Goal: Task Accomplishment & Management: Use online tool/utility

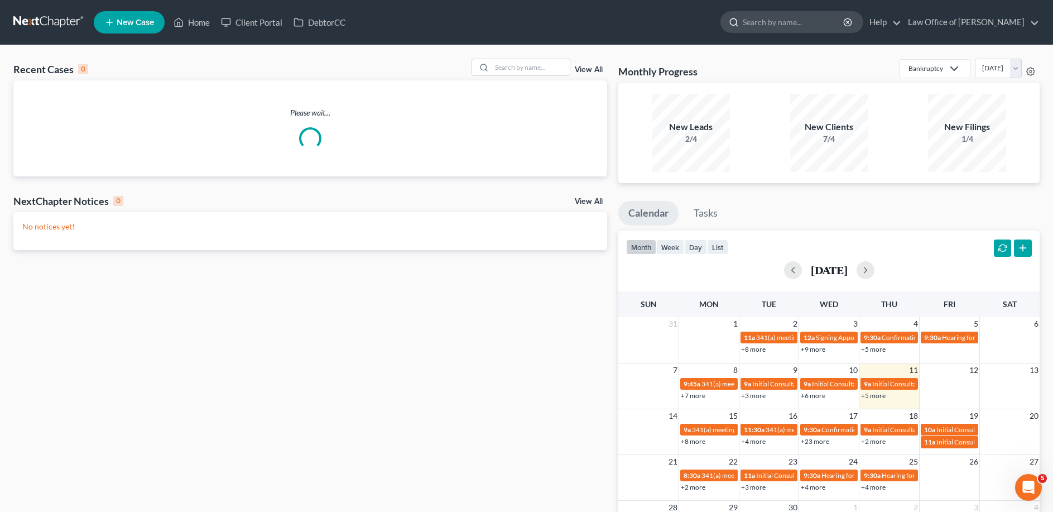
click at [777, 27] on input "search" at bounding box center [794, 22] width 102 height 21
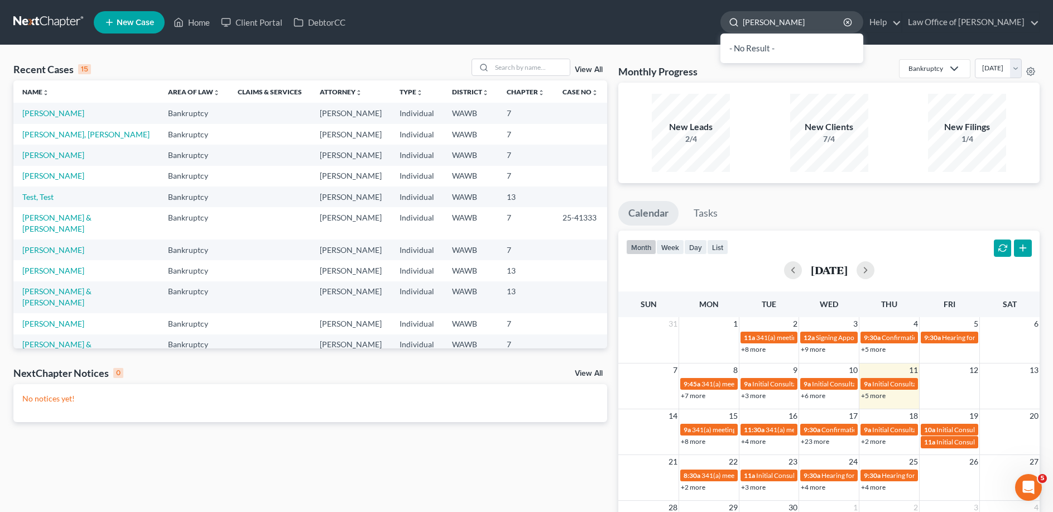
type input "[PERSON_NAME]"
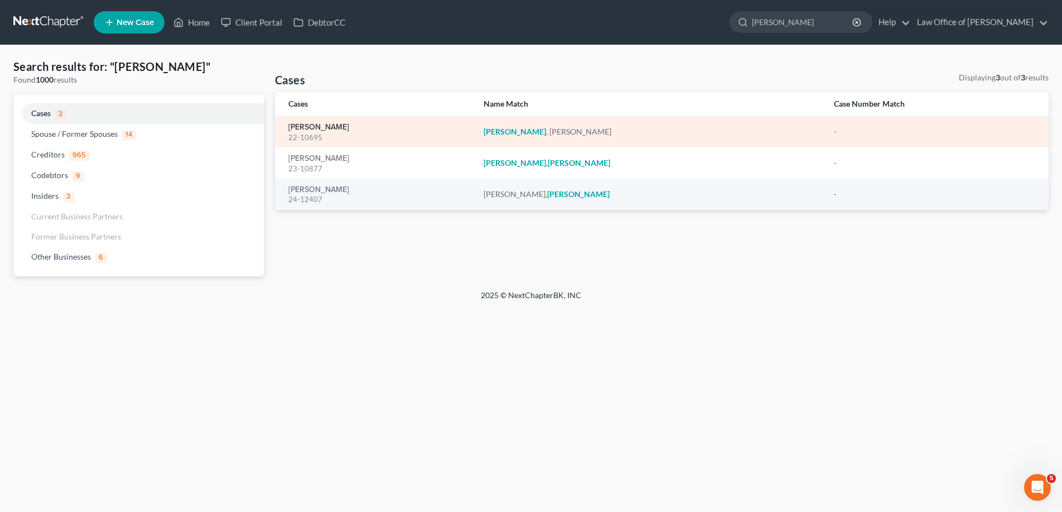
click at [335, 128] on link "[PERSON_NAME]" at bounding box center [318, 127] width 61 height 8
select select "6"
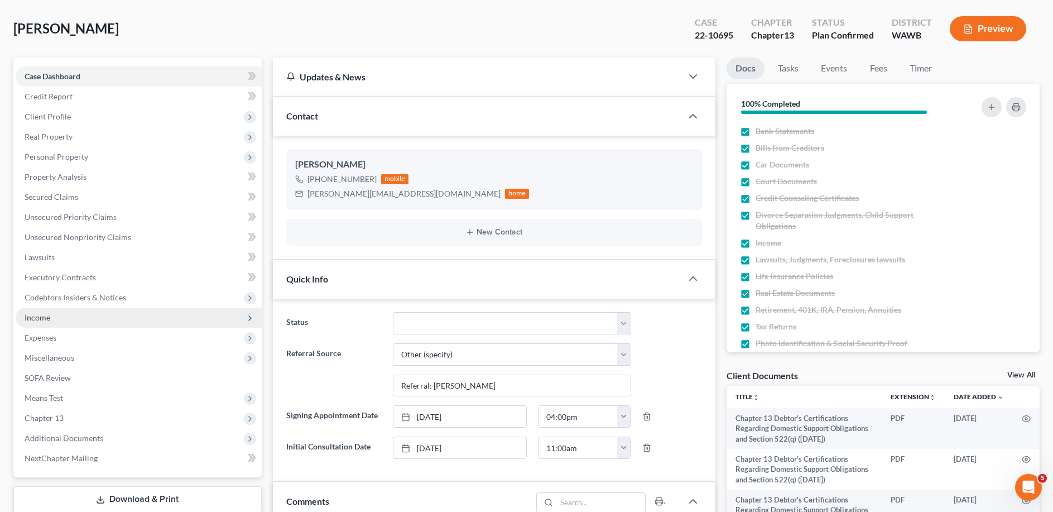
scroll to position [114, 0]
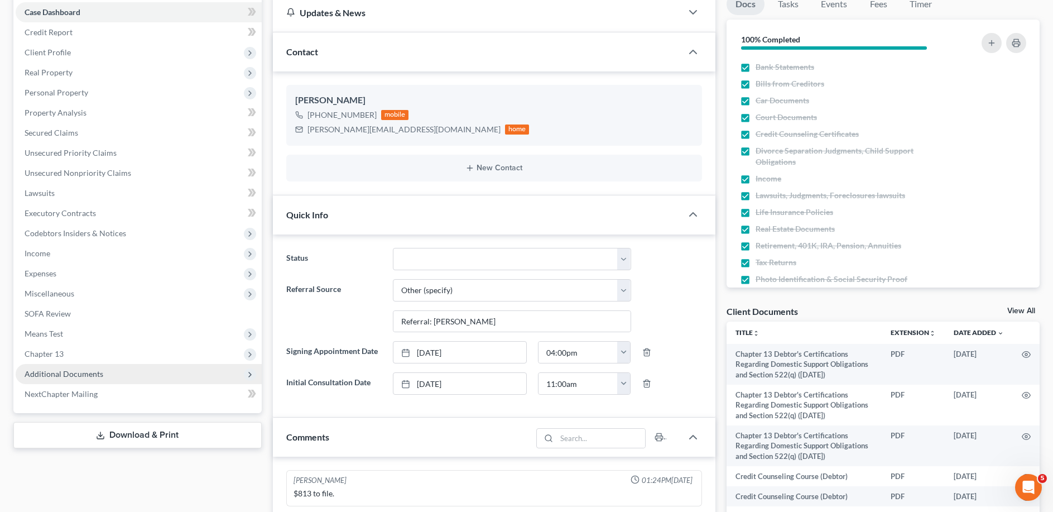
click at [100, 369] on span "Additional Documents" at bounding box center [64, 373] width 79 height 9
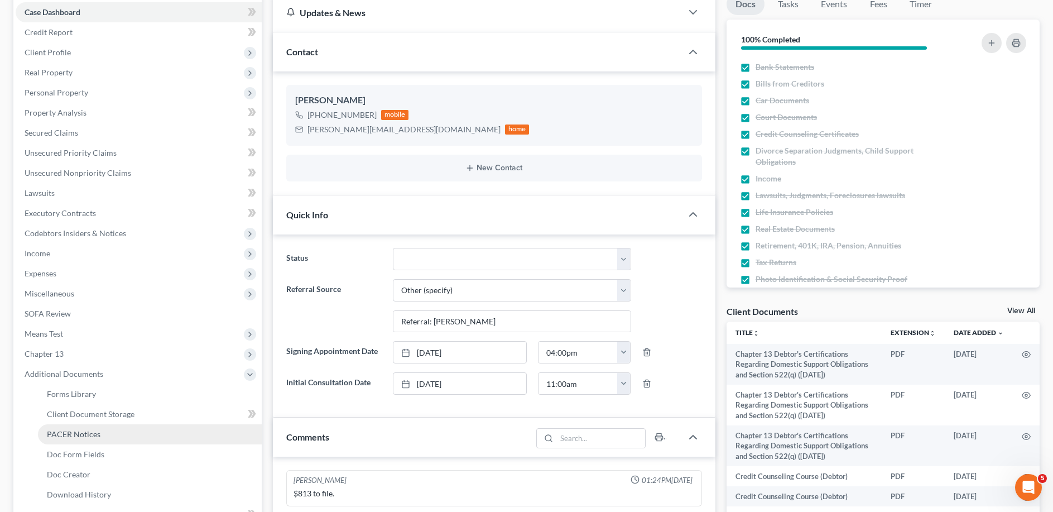
click at [90, 427] on link "PACER Notices" at bounding box center [150, 434] width 224 height 20
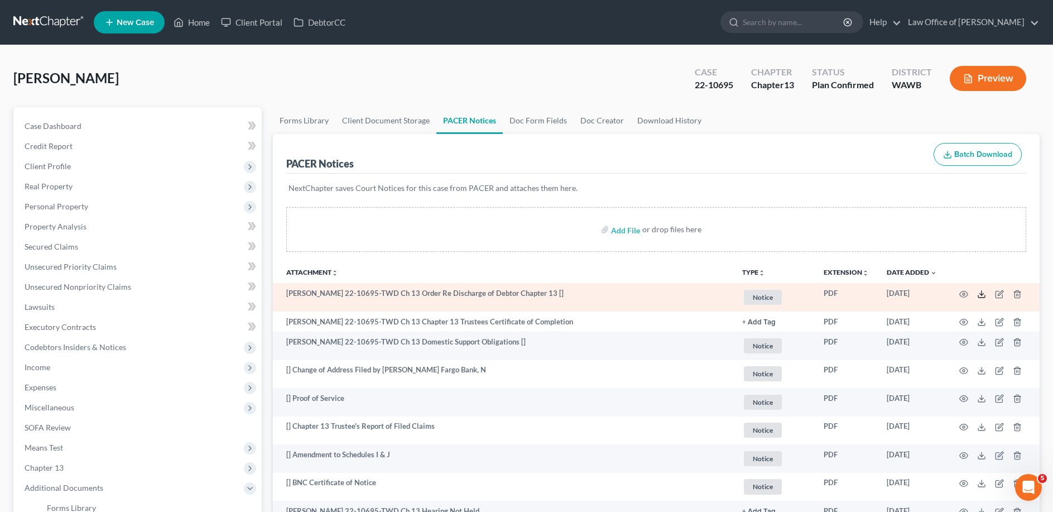
click at [984, 295] on icon at bounding box center [981, 294] width 9 height 9
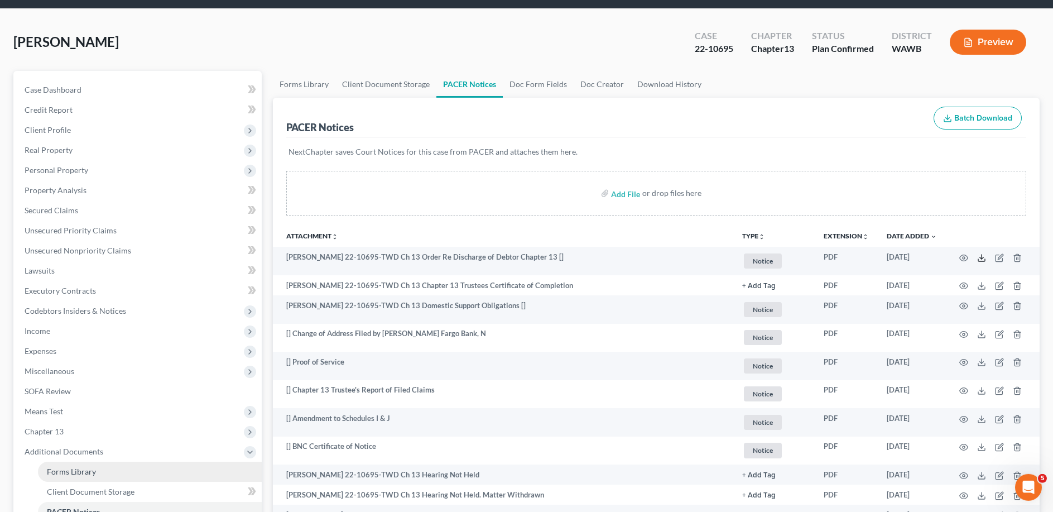
scroll to position [114, 0]
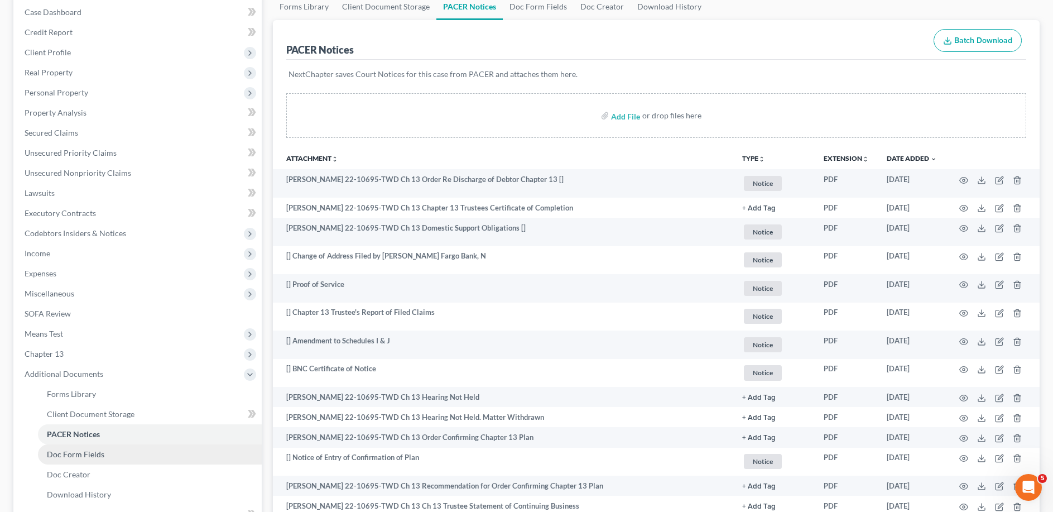
click at [69, 451] on span "Doc Form Fields" at bounding box center [75, 453] width 57 height 9
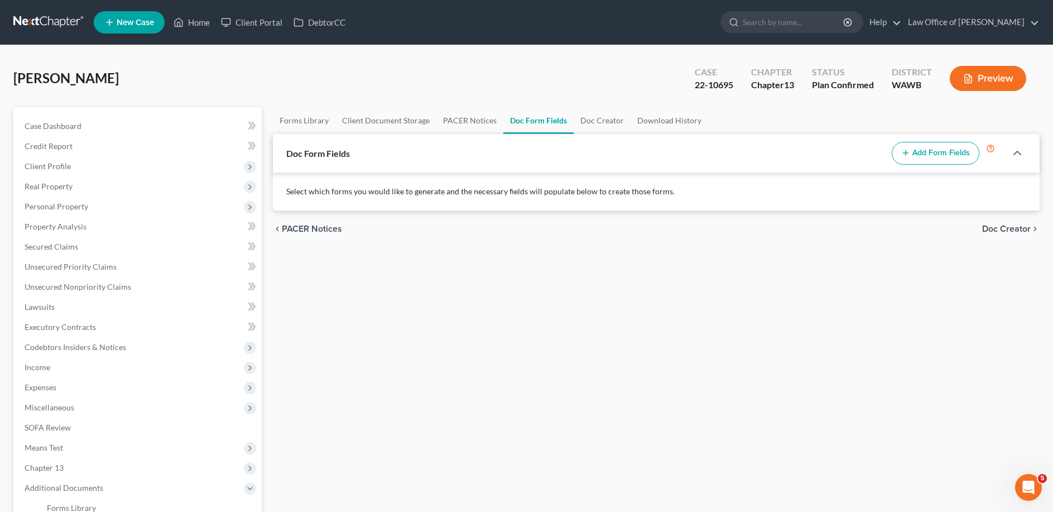
click at [916, 153] on button "Add Form Fields" at bounding box center [936, 153] width 88 height 23
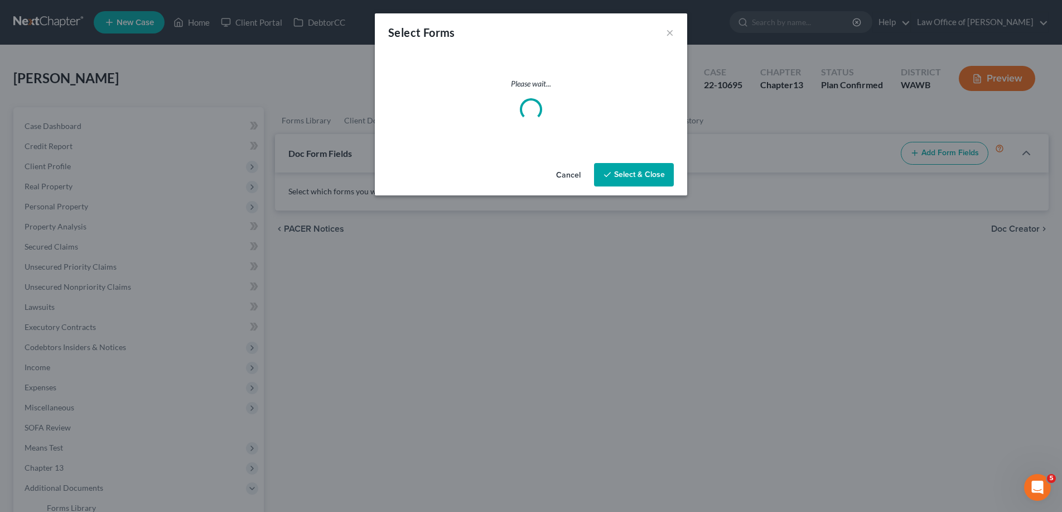
select select
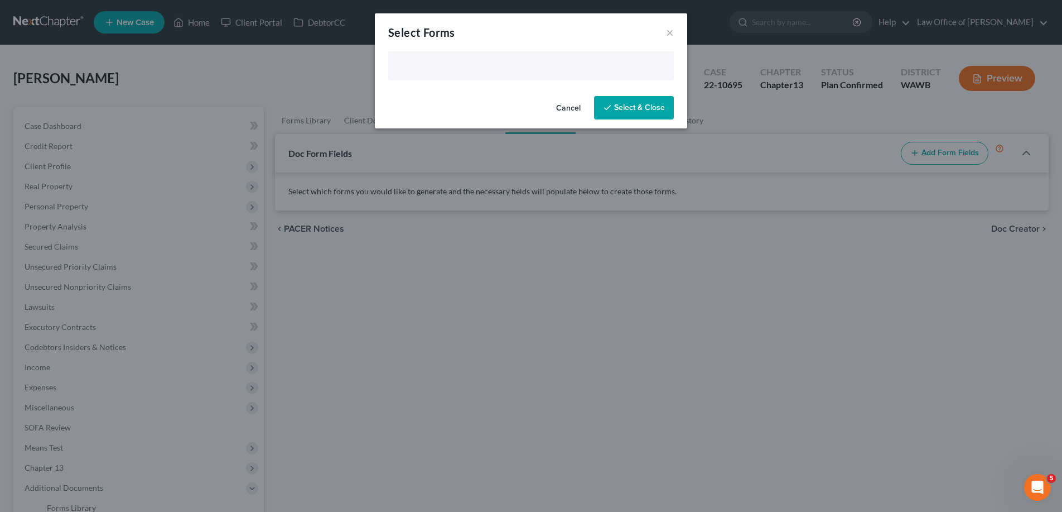
click at [469, 68] on input "text" at bounding box center [530, 67] width 270 height 17
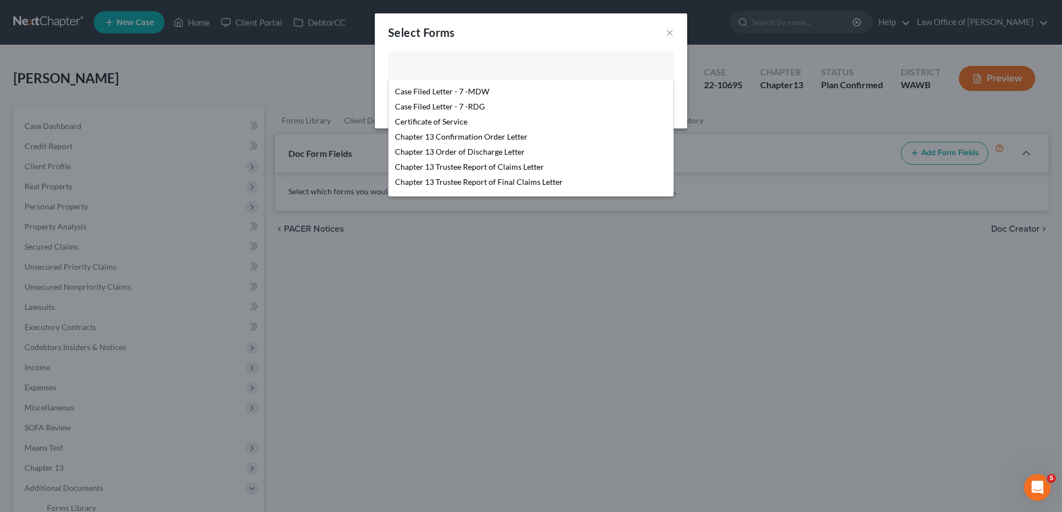
scroll to position [171, 0]
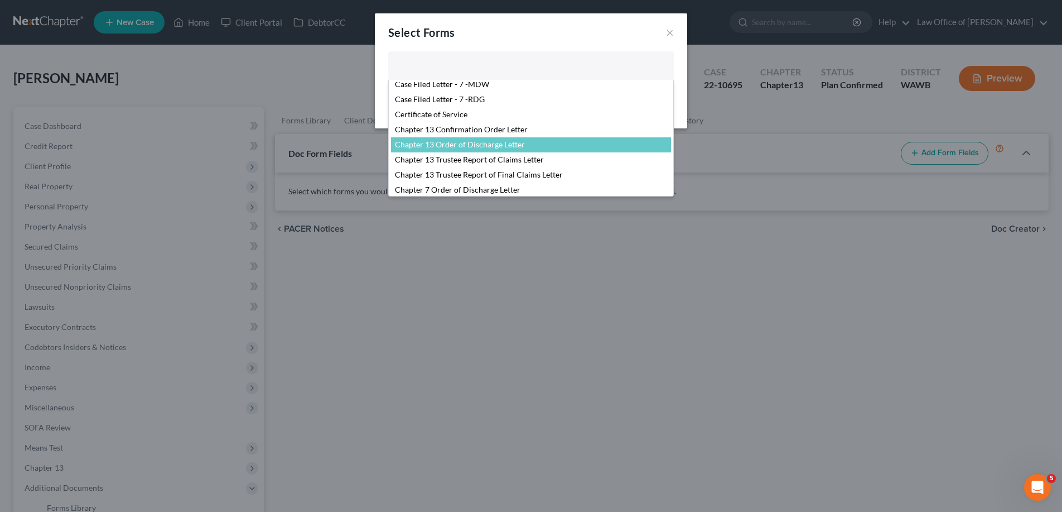
select select "106016"
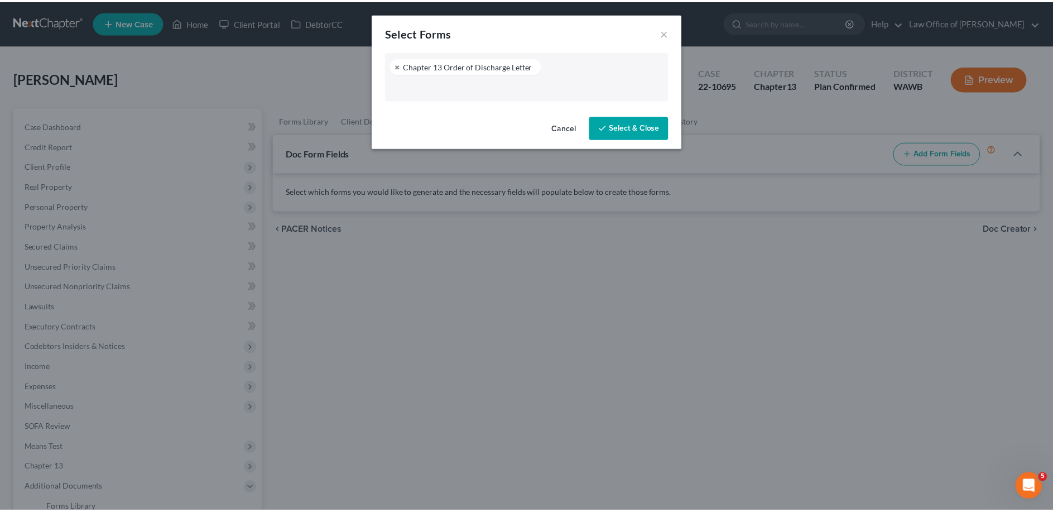
scroll to position [176, 0]
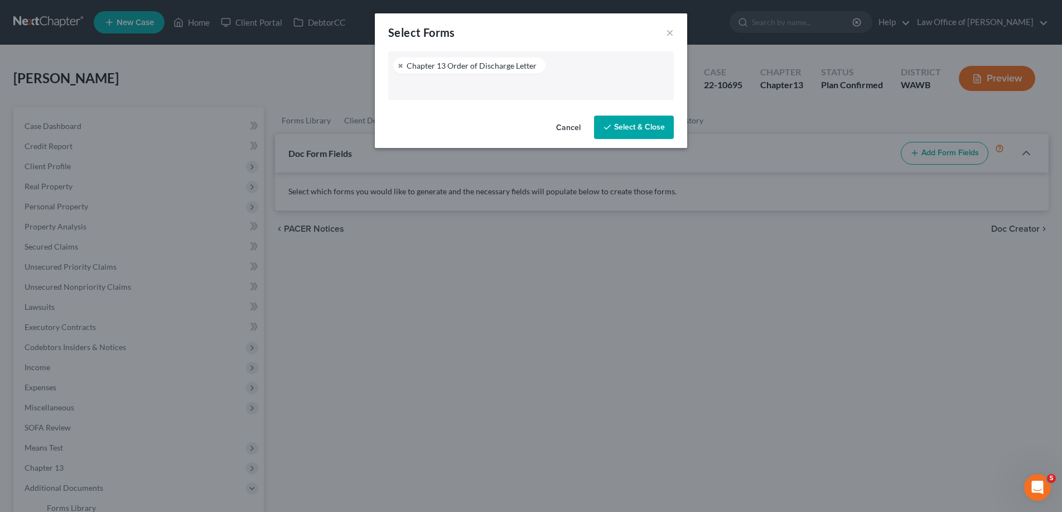
click at [641, 126] on button "Select & Close" at bounding box center [634, 126] width 80 height 23
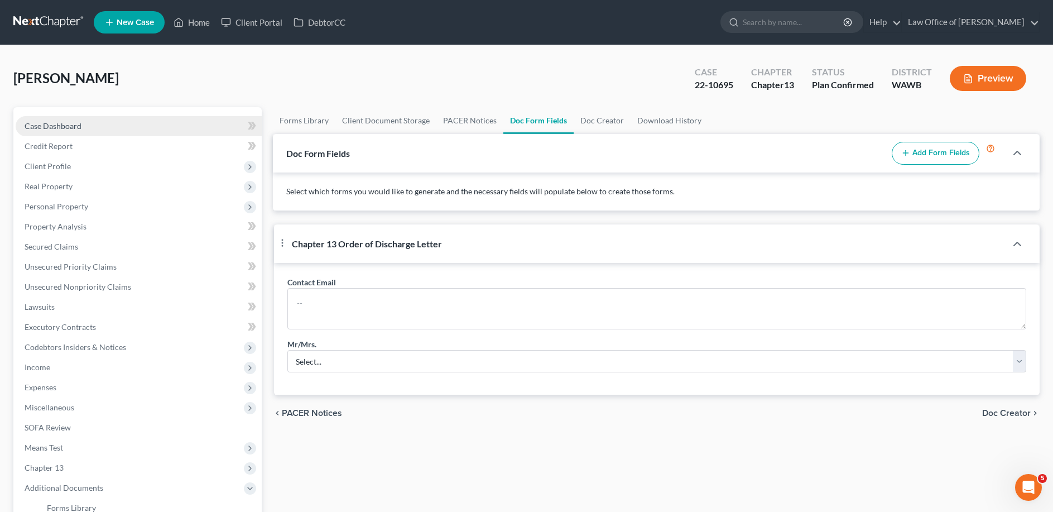
click at [62, 127] on span "Case Dashboard" at bounding box center [53, 125] width 57 height 9
select select "6"
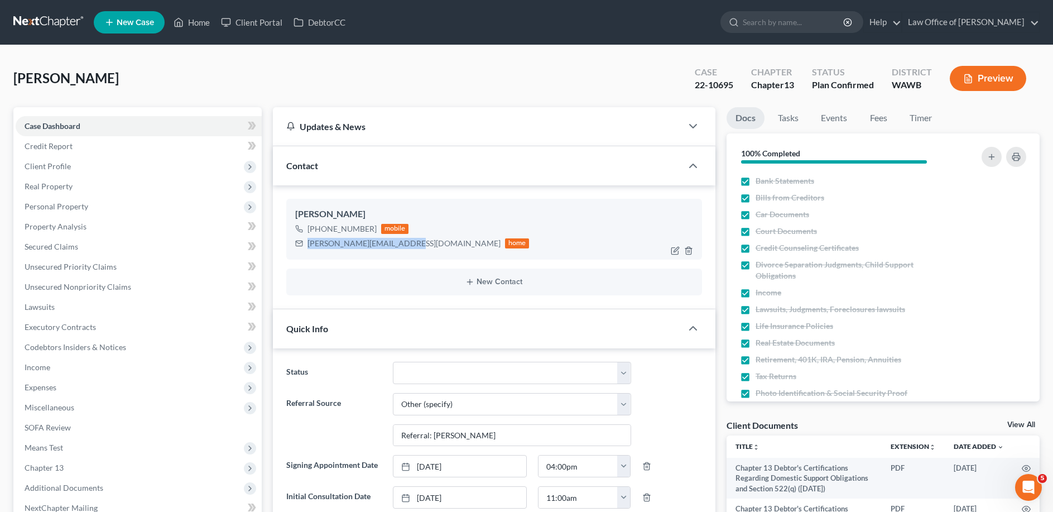
drag, startPoint x: 404, startPoint y: 240, endPoint x: 303, endPoint y: 245, distance: 101.7
click at [303, 245] on div "[PERSON_NAME][EMAIL_ADDRESS][DOMAIN_NAME] home" at bounding box center [412, 243] width 234 height 15
copy div "[PERSON_NAME][EMAIL_ADDRESS][DOMAIN_NAME]"
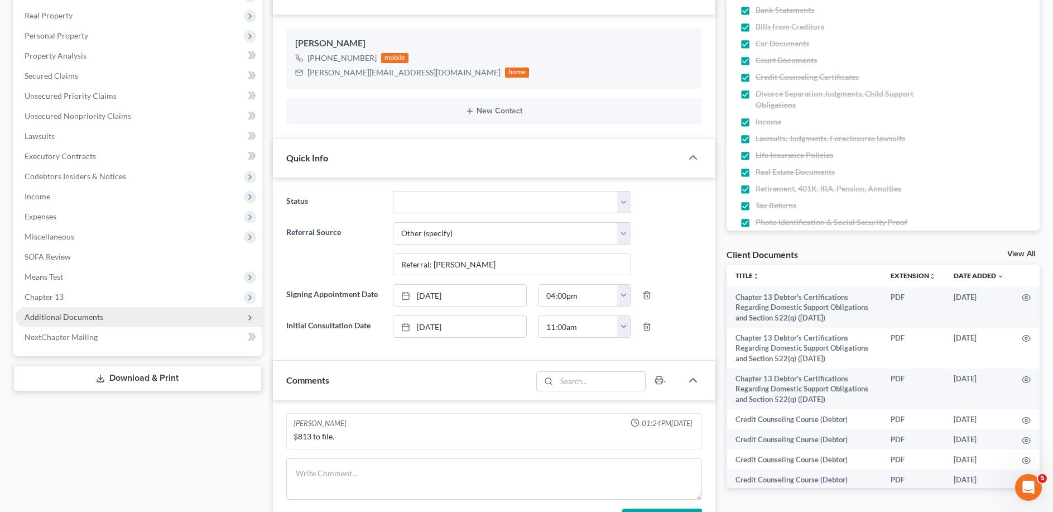
click at [60, 315] on span "Additional Documents" at bounding box center [64, 316] width 79 height 9
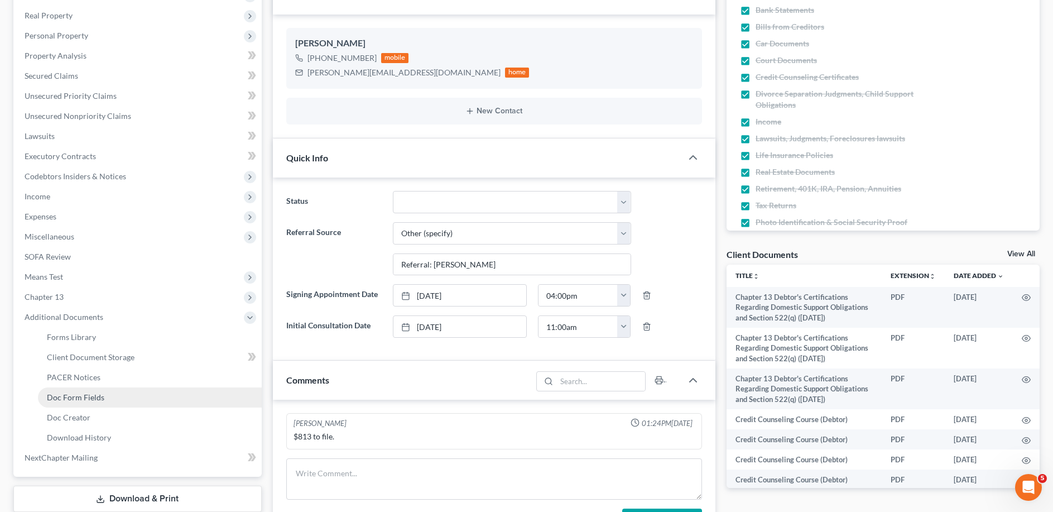
click at [68, 393] on span "Doc Form Fields" at bounding box center [75, 396] width 57 height 9
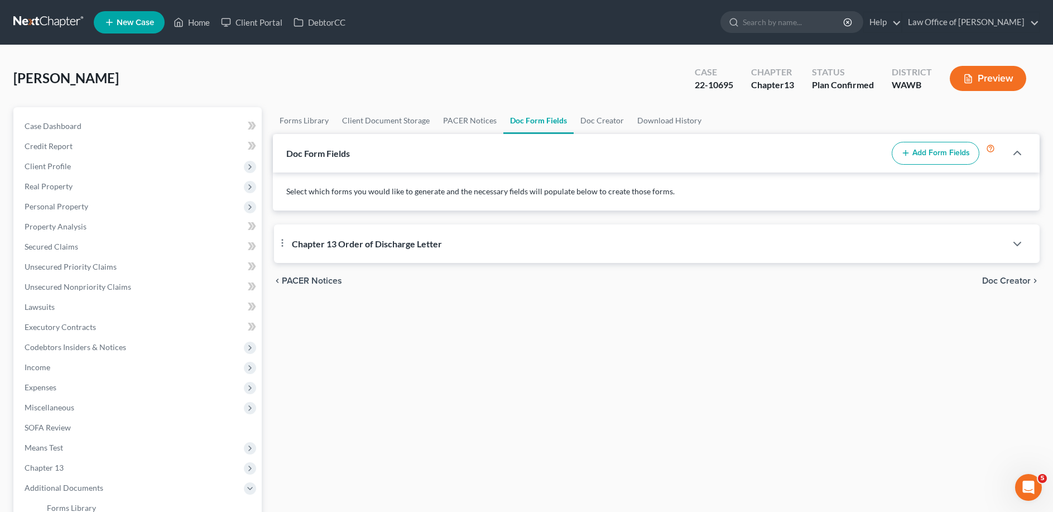
click at [393, 248] on span "Chapter 13 Order of Discharge Letter" at bounding box center [367, 243] width 150 height 11
click at [369, 322] on textarea at bounding box center [656, 308] width 739 height 41
paste textarea "[PERSON_NAME][EMAIL_ADDRESS][DOMAIN_NAME]"
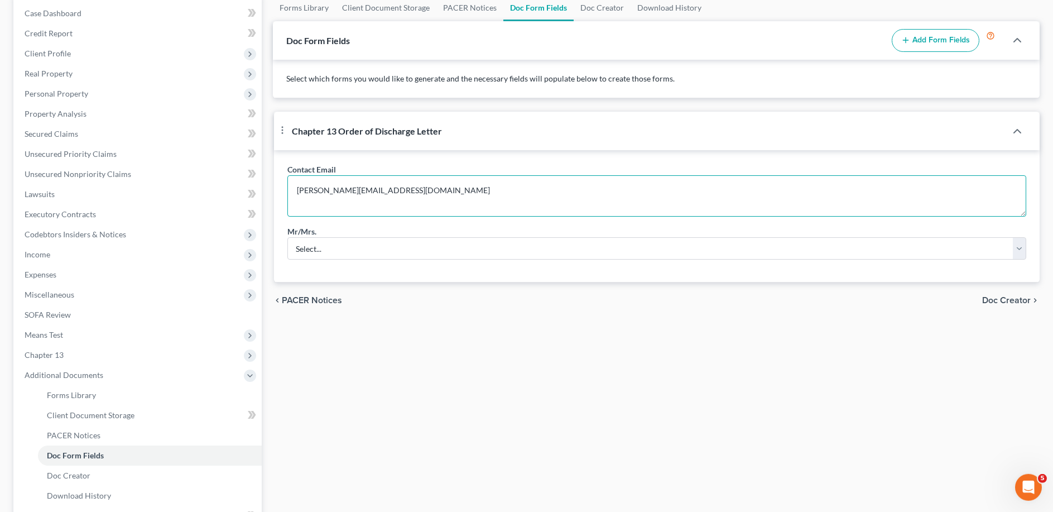
scroll to position [114, 0]
type textarea "[PERSON_NAME][EMAIL_ADDRESS][DOMAIN_NAME]"
click at [287, 236] on select "Select... Mr. Mrs. Mr. and Mrs. Ms. Mr. and Mr. Mrs. and Mrs." at bounding box center [656, 247] width 739 height 22
select select "0"
click at [1001, 303] on span "Doc Creator" at bounding box center [1006, 299] width 49 height 9
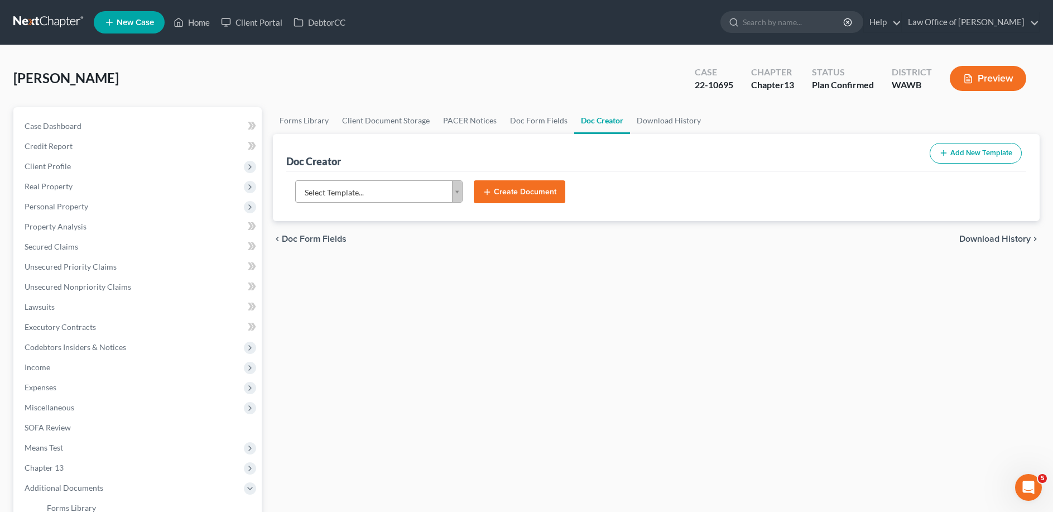
click at [387, 192] on body "Home New Case Client Portal DebtorCC Law Office of [PERSON_NAME] [EMAIL_ADDRESS…" at bounding box center [526, 362] width 1053 height 725
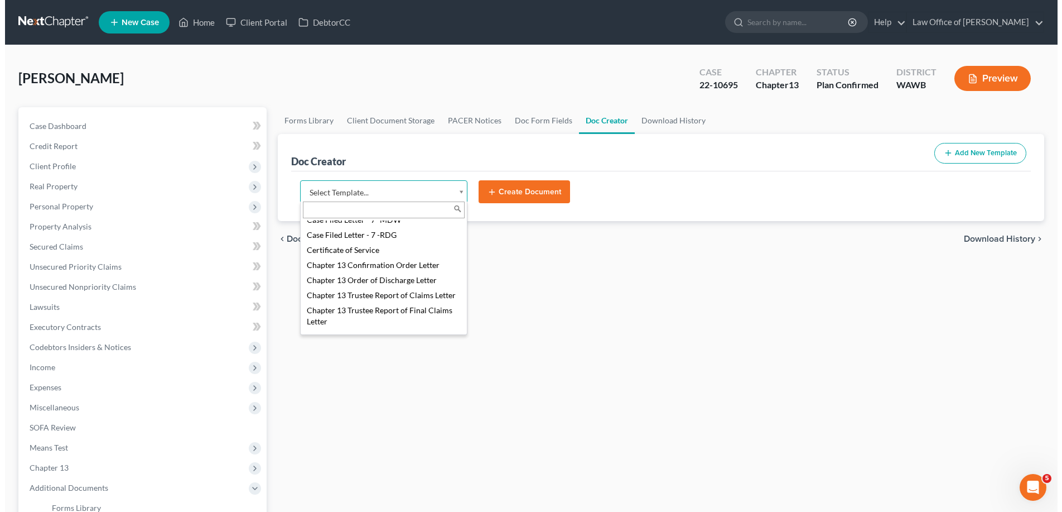
scroll to position [228, 0]
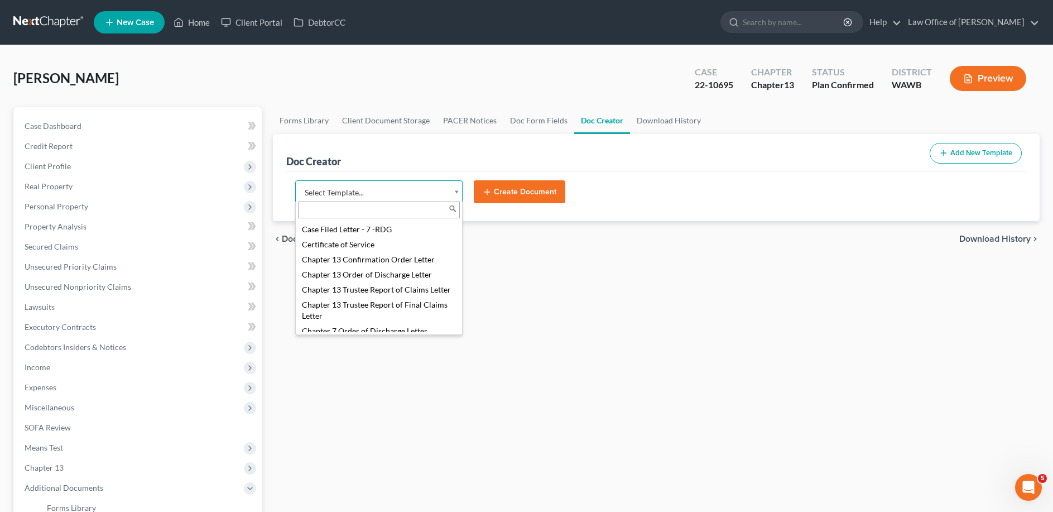
select select "106016"
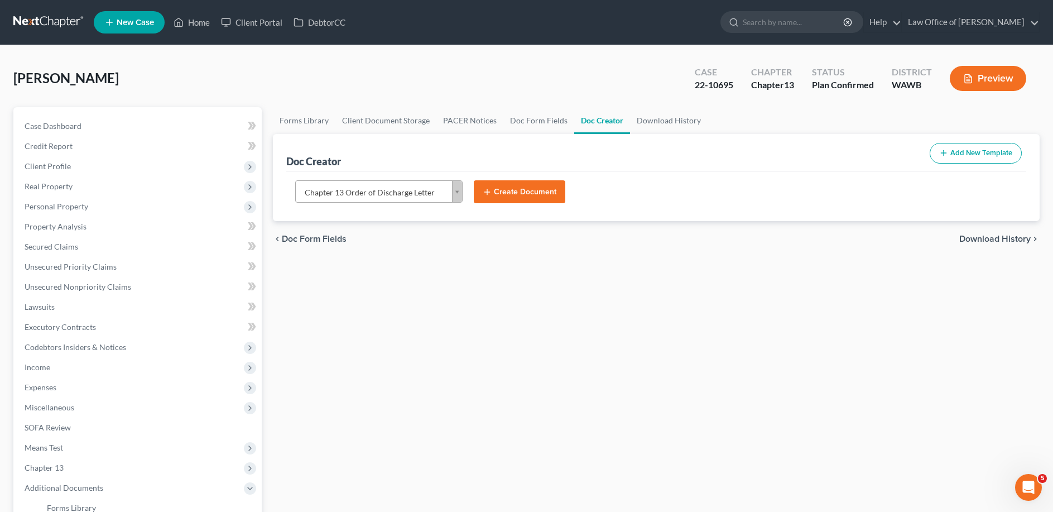
click at [518, 190] on button "Create Document" at bounding box center [519, 191] width 91 height 23
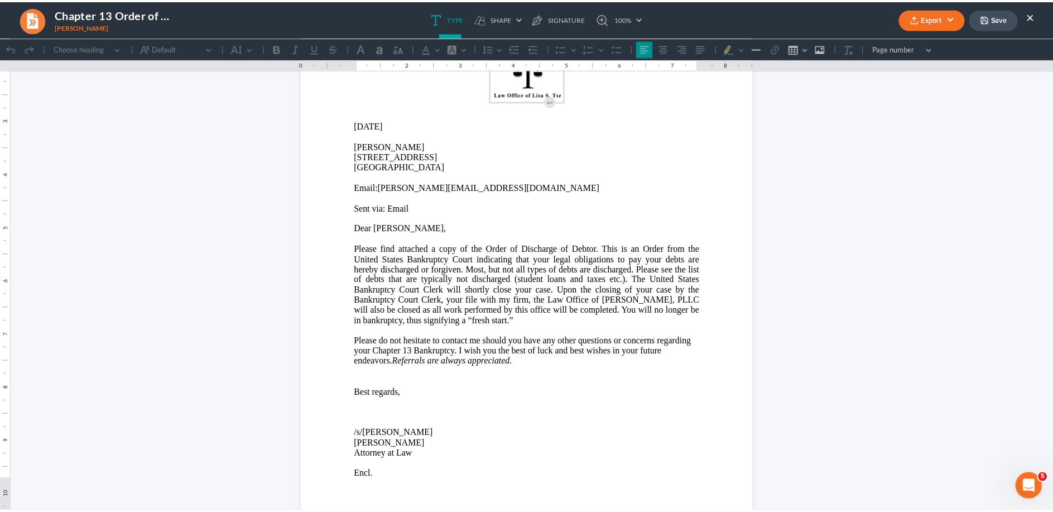
scroll to position [114, 0]
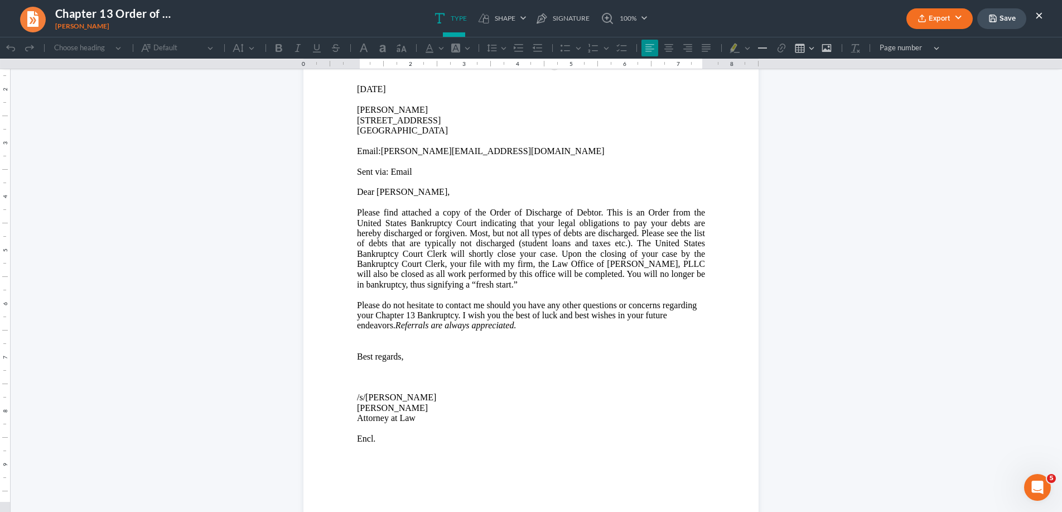
click at [939, 23] on button "Export" at bounding box center [940, 18] width 66 height 21
click at [908, 69] on link "Word" at bounding box center [938, 63] width 86 height 19
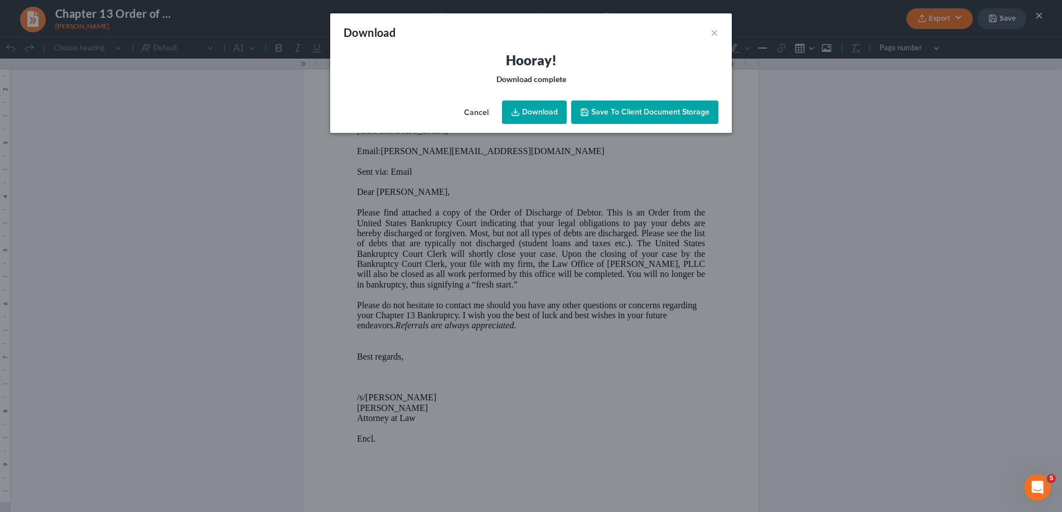
click at [533, 112] on link "Download" at bounding box center [534, 111] width 65 height 23
click at [715, 31] on button "×" at bounding box center [715, 32] width 8 height 13
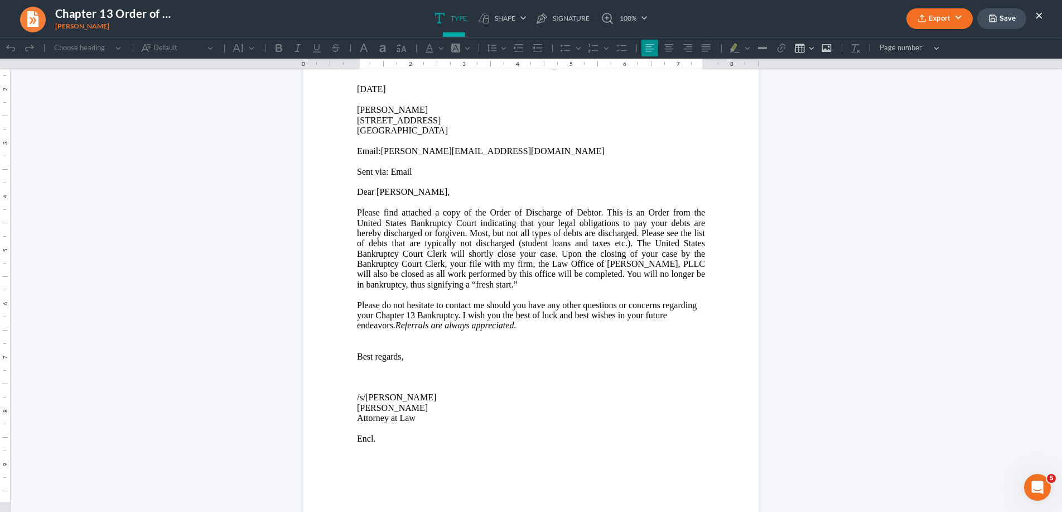
click at [1036, 19] on button "×" at bounding box center [1039, 14] width 8 height 13
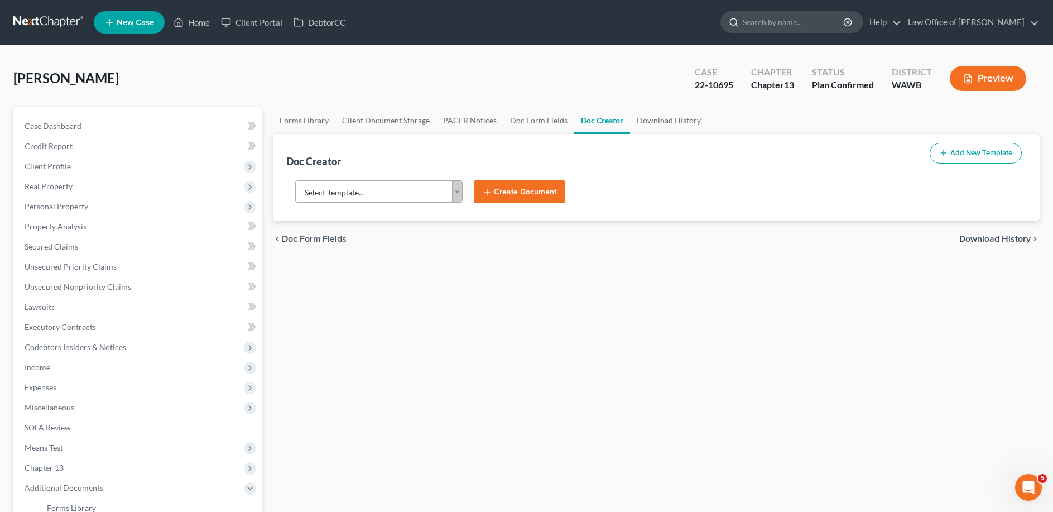
click at [780, 26] on input "search" at bounding box center [794, 22] width 102 height 21
type input "[PERSON_NAME]"
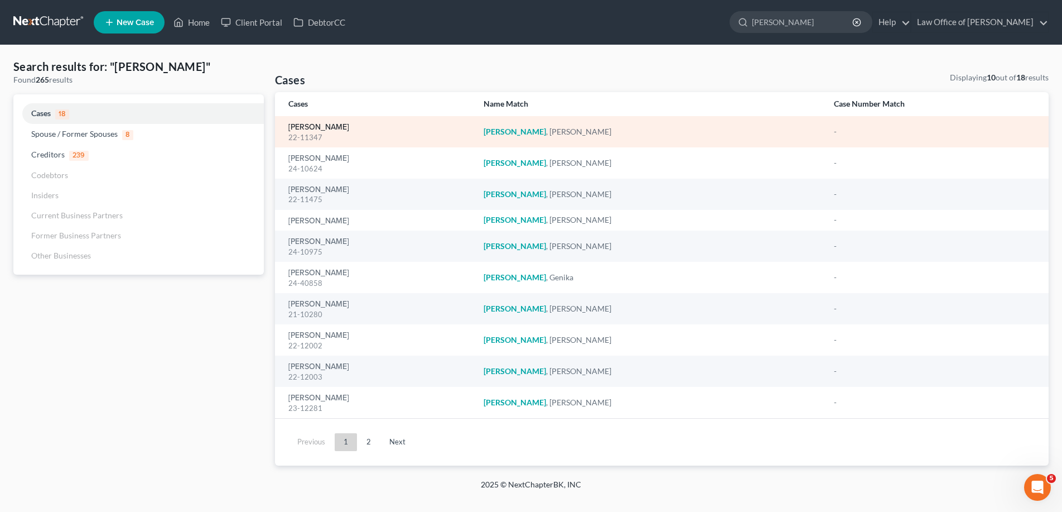
click at [326, 127] on link "[PERSON_NAME]" at bounding box center [318, 127] width 61 height 8
select select "6"
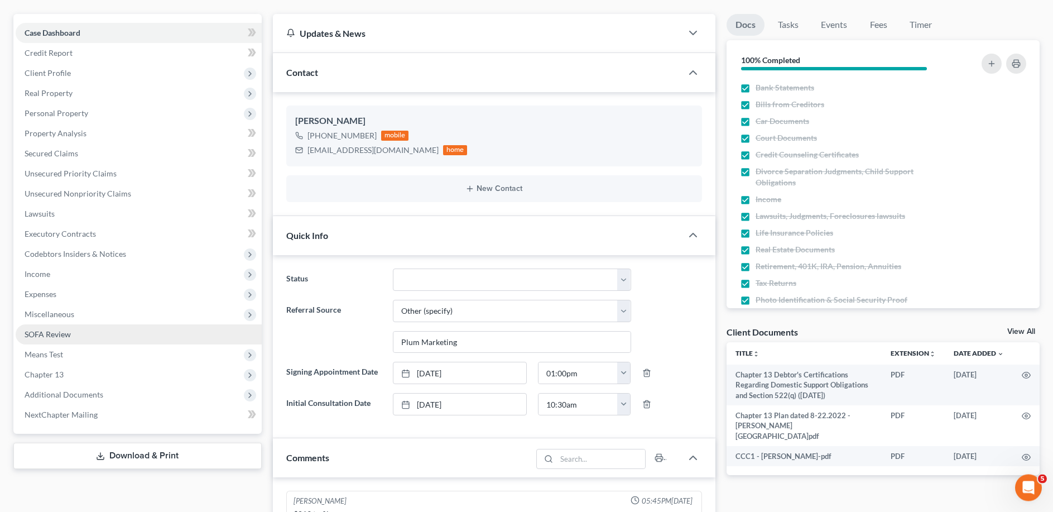
scroll to position [114, 0]
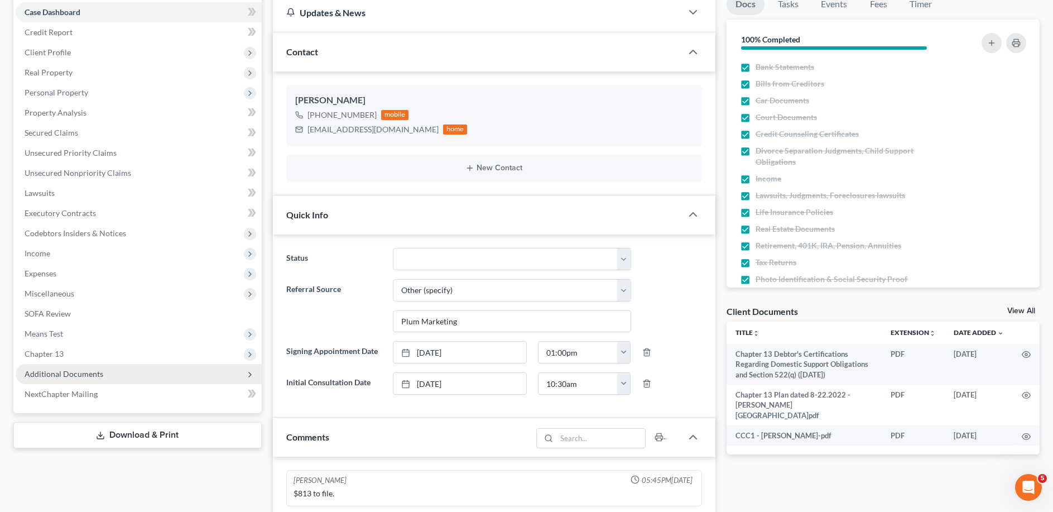
click at [95, 372] on span "Additional Documents" at bounding box center [64, 373] width 79 height 9
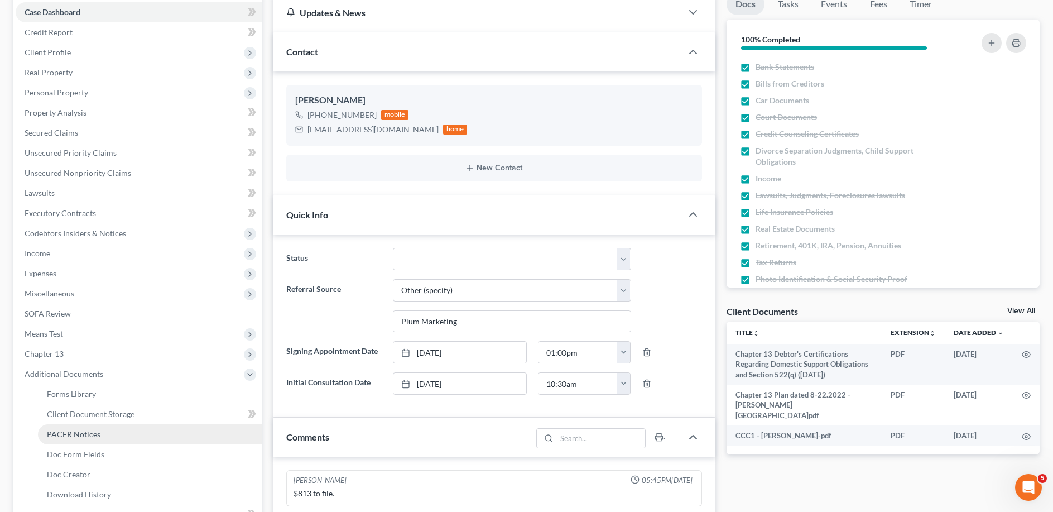
click at [94, 430] on span "PACER Notices" at bounding box center [74, 433] width 54 height 9
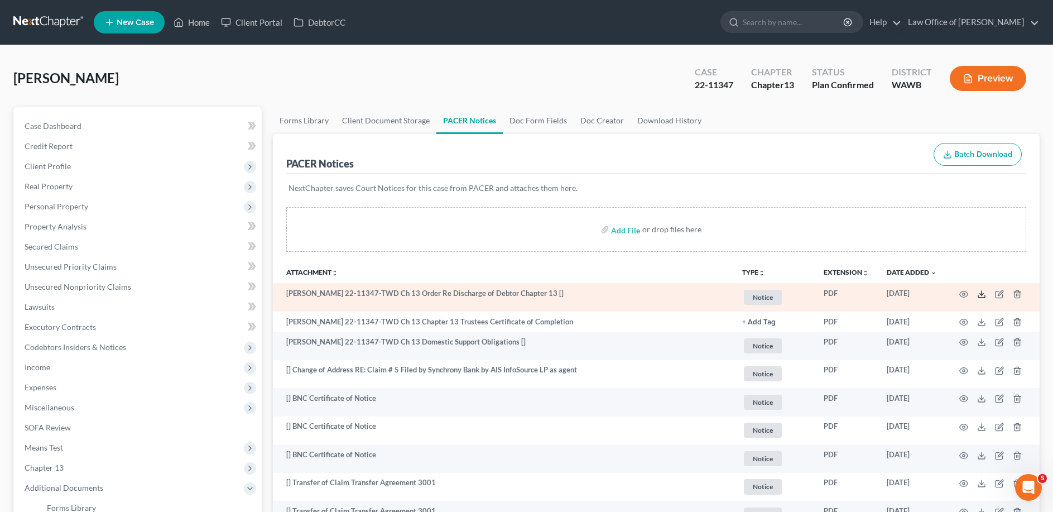
click at [982, 292] on icon at bounding box center [981, 294] width 9 height 9
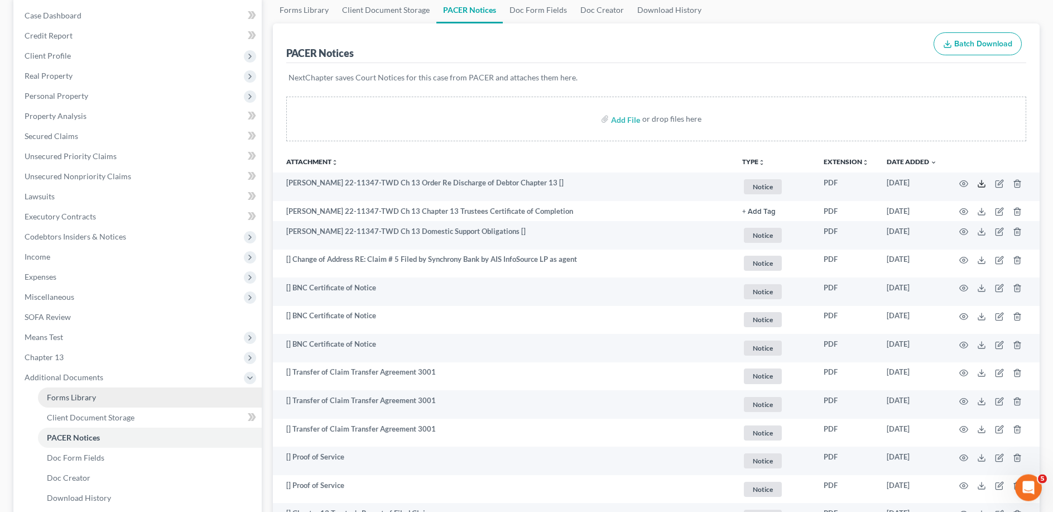
scroll to position [114, 0]
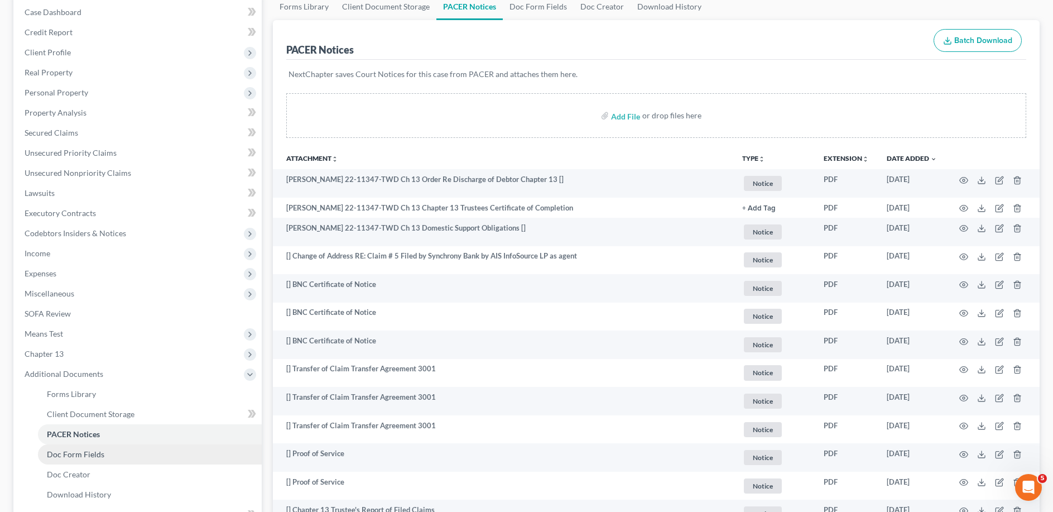
click at [78, 449] on span "Doc Form Fields" at bounding box center [75, 453] width 57 height 9
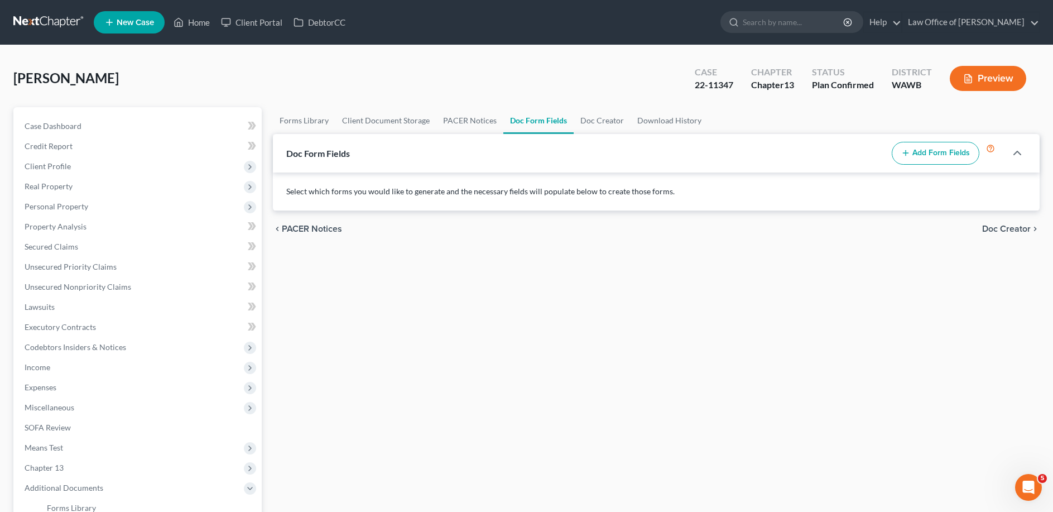
click at [912, 150] on button "Add Form Fields" at bounding box center [936, 153] width 88 height 23
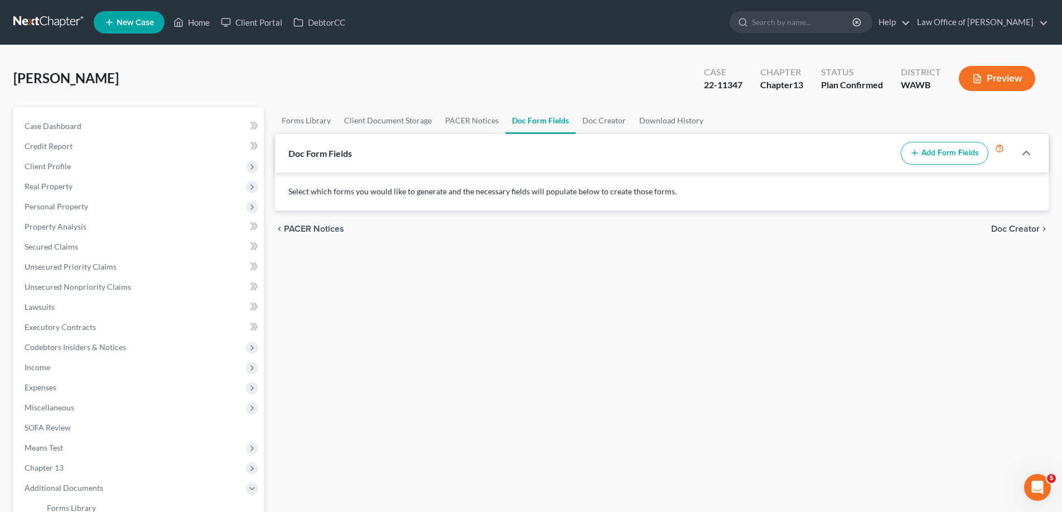
select select
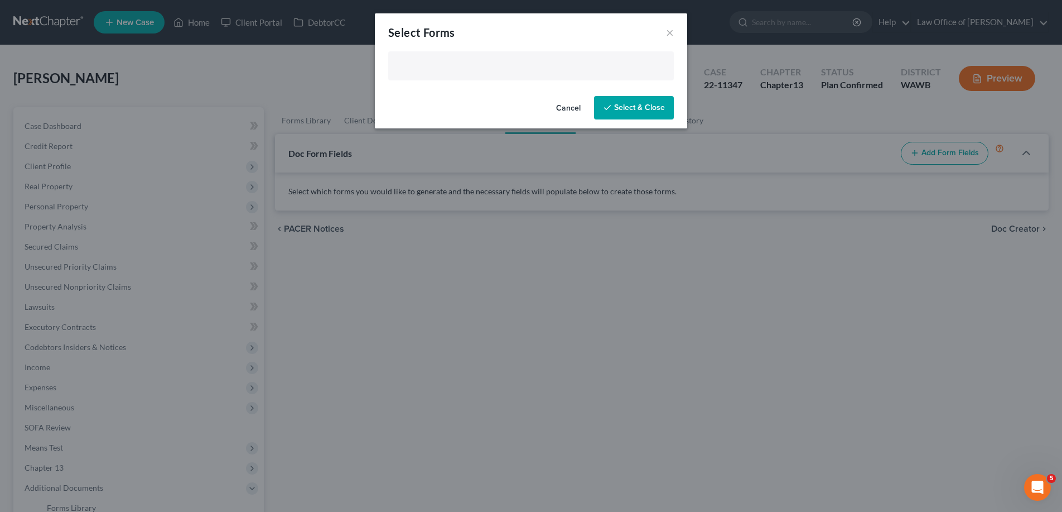
click at [418, 64] on input "text" at bounding box center [530, 67] width 270 height 17
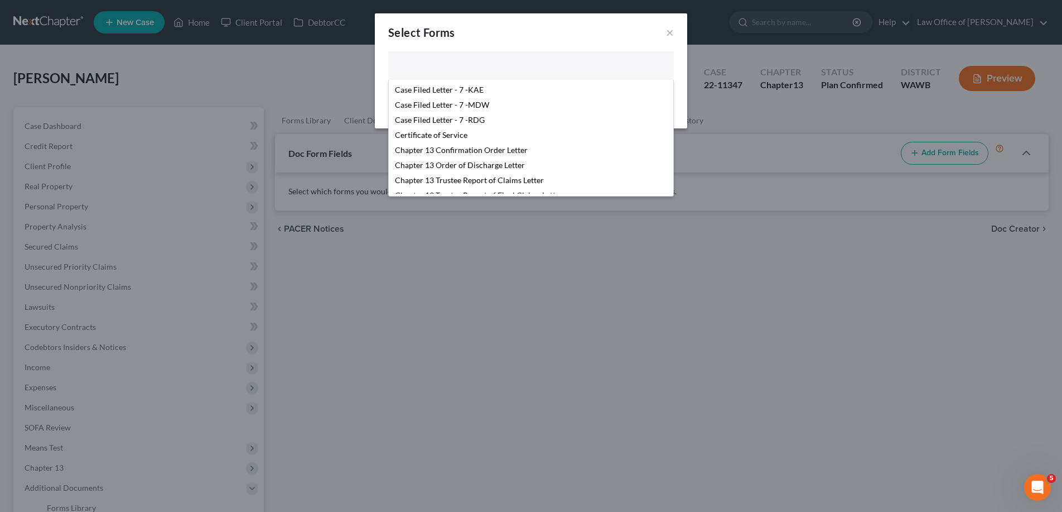
scroll to position [171, 0]
select select "106016"
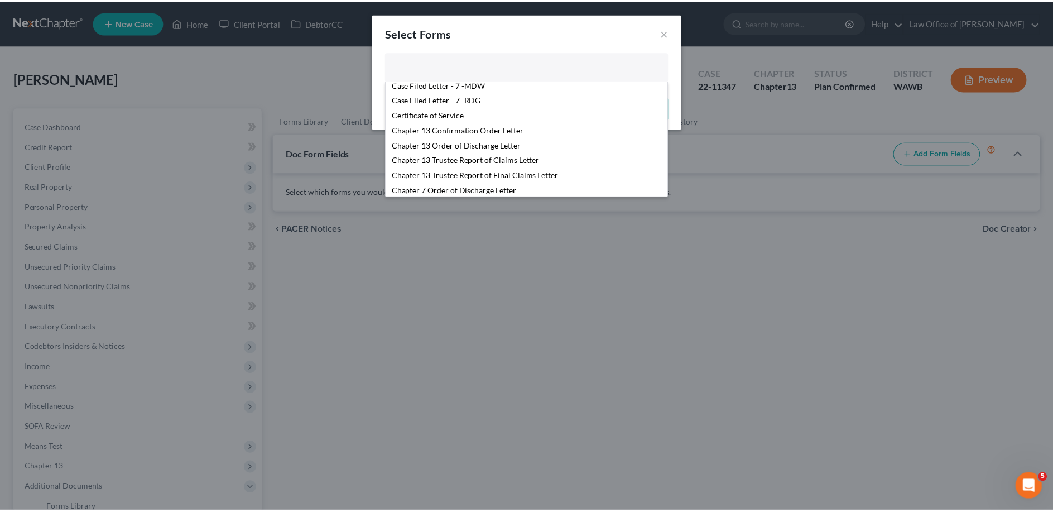
scroll to position [176, 0]
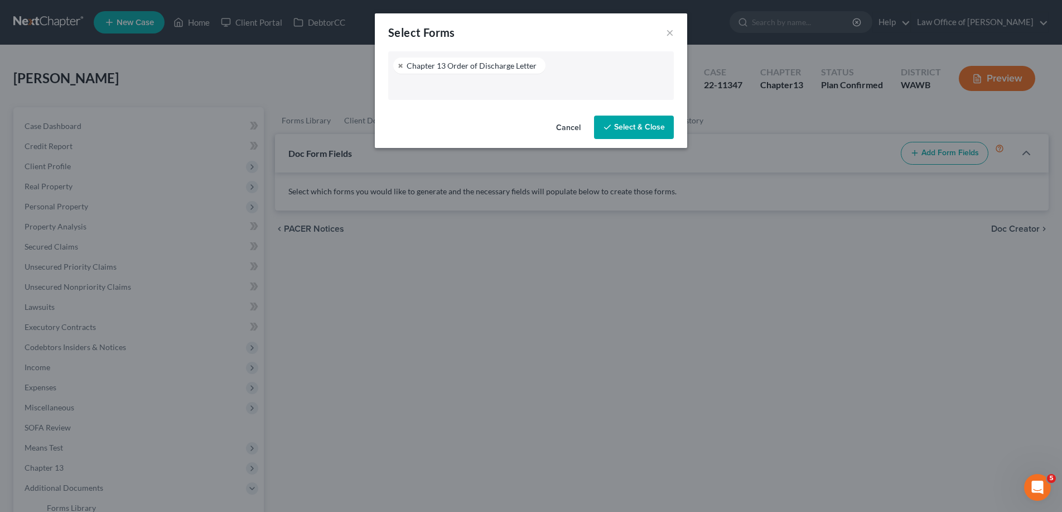
click at [640, 123] on button "Select & Close" at bounding box center [634, 126] width 80 height 23
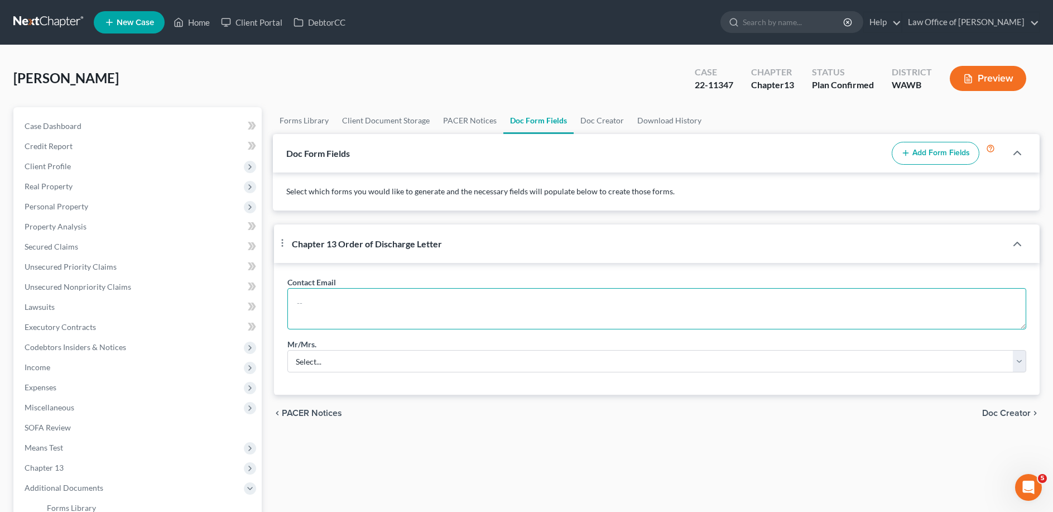
click at [325, 314] on textarea at bounding box center [656, 308] width 739 height 41
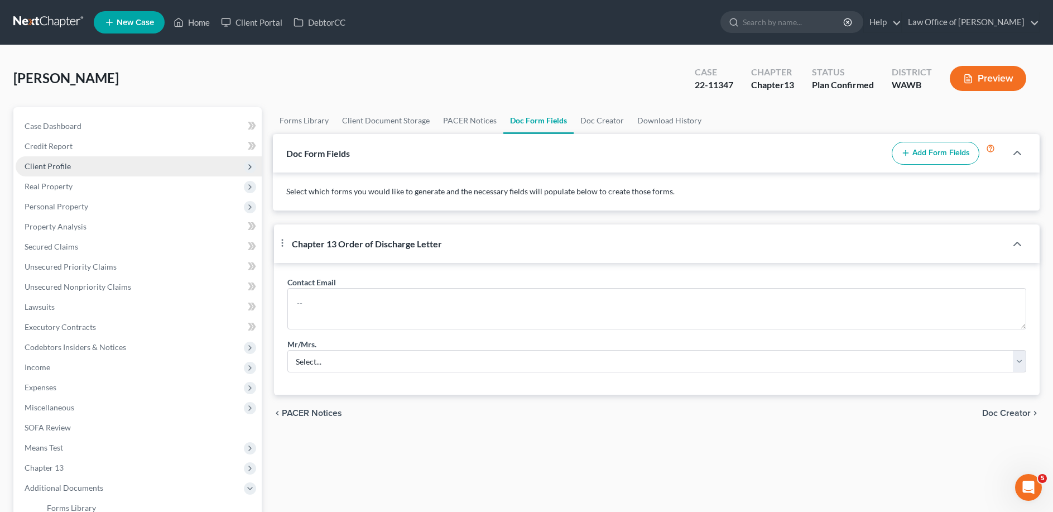
click at [63, 166] on span "Client Profile" at bounding box center [48, 165] width 46 height 9
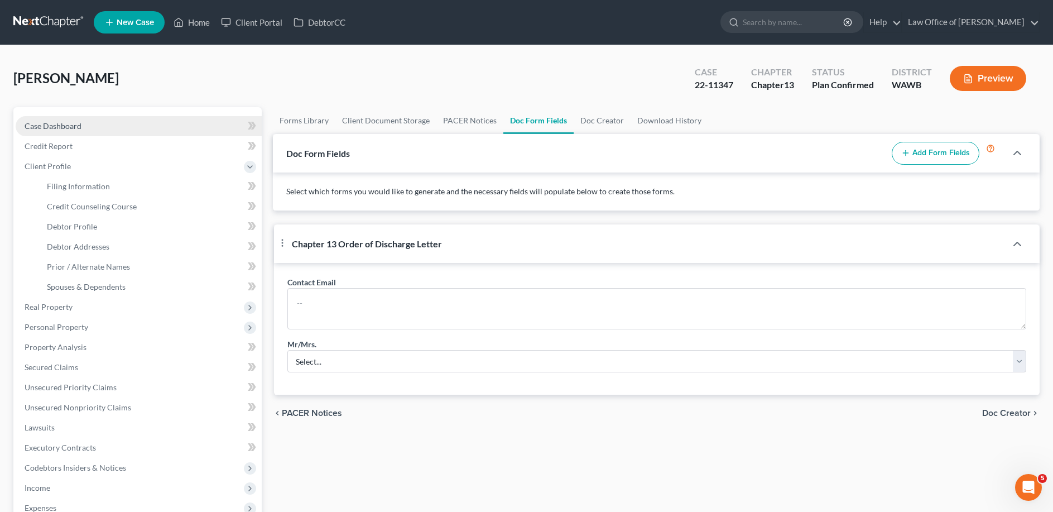
click at [64, 128] on span "Case Dashboard" at bounding box center [53, 125] width 57 height 9
select select "6"
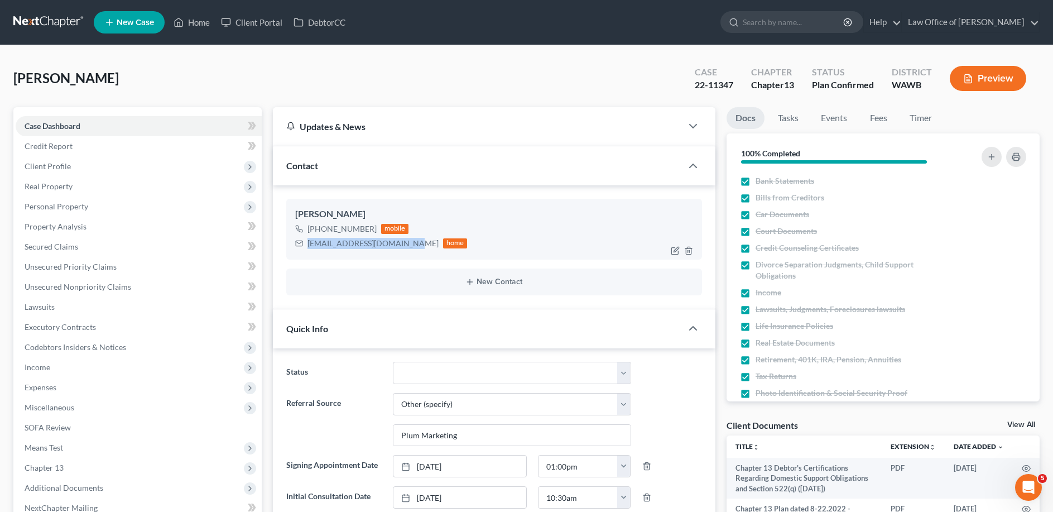
drag, startPoint x: 411, startPoint y: 244, endPoint x: 305, endPoint y: 250, distance: 106.2
click at [305, 250] on div "[PERSON_NAME] [PHONE_NUMBER] mobile [EMAIL_ADDRESS][DOMAIN_NAME] home" at bounding box center [494, 229] width 416 height 60
copy div "[EMAIL_ADDRESS][DOMAIN_NAME]"
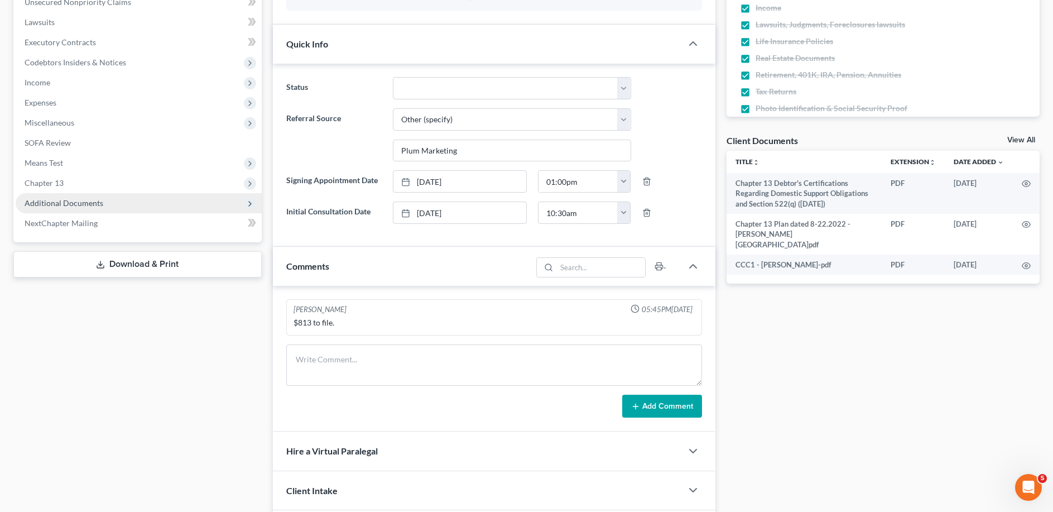
click at [78, 202] on span "Additional Documents" at bounding box center [64, 202] width 79 height 9
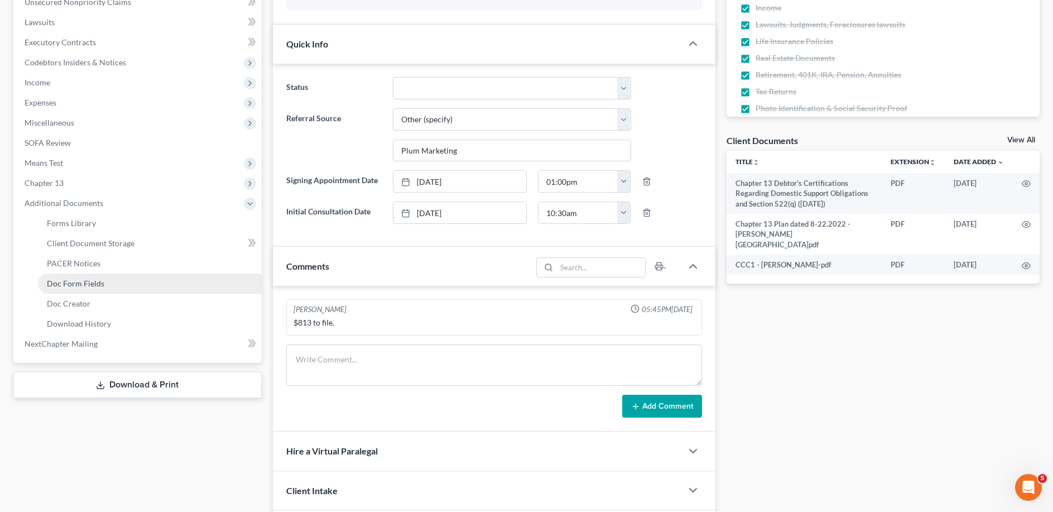
click at [87, 285] on span "Doc Form Fields" at bounding box center [75, 282] width 57 height 9
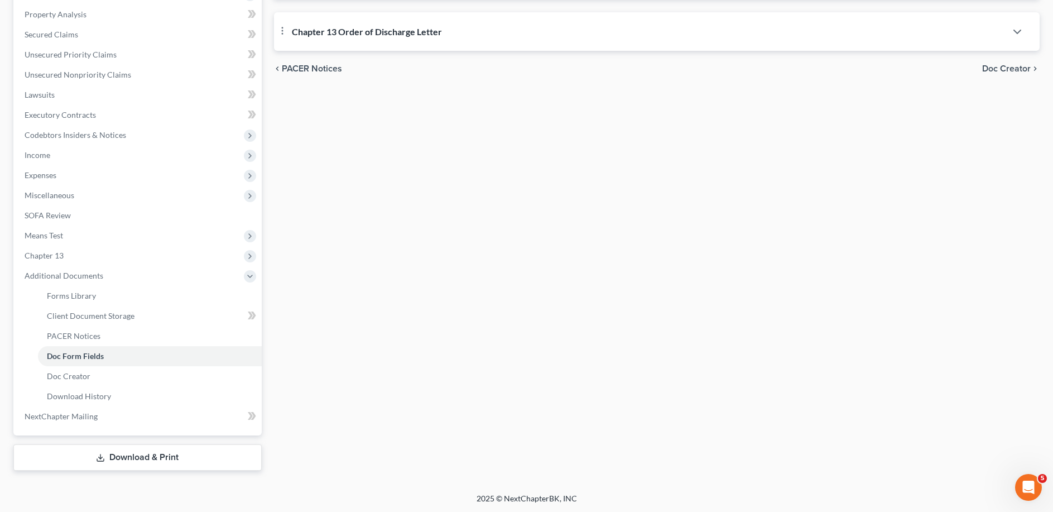
click at [300, 37] on div "Chapter 13 Order of Discharge Letter" at bounding box center [640, 31] width 732 height 38
click at [312, 97] on textarea at bounding box center [656, 96] width 739 height 41
paste textarea "[EMAIL_ADDRESS][DOMAIN_NAME]"
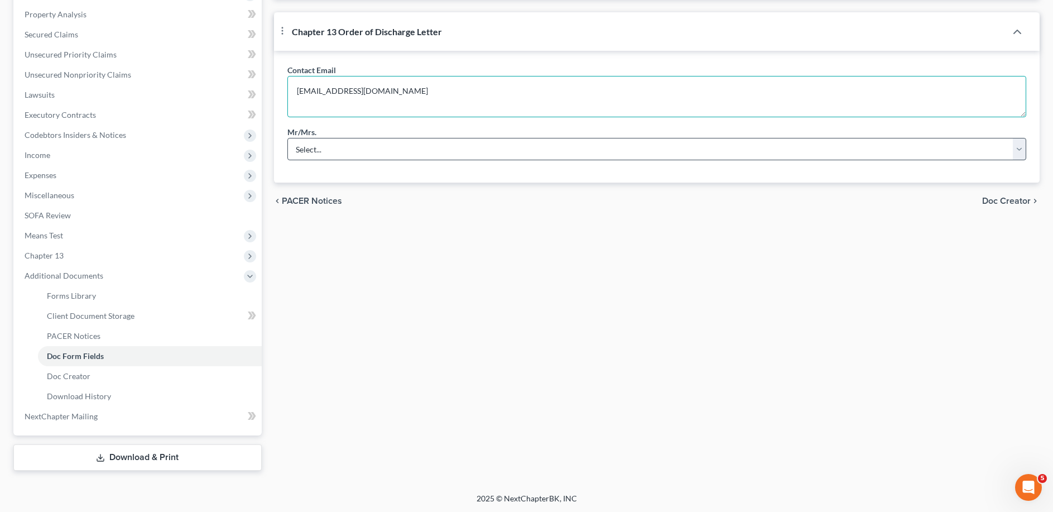
type textarea "[EMAIL_ADDRESS][DOMAIN_NAME]"
click at [287, 138] on select "Select... Mr. Mrs. Mr. and Mrs. Ms. Mr. and Mr. Mrs. and Mrs." at bounding box center [656, 149] width 739 height 22
select select "3"
click option "Ms." at bounding box center [0, 0] width 0 height 0
click at [990, 205] on span "Doc Creator" at bounding box center [1006, 200] width 49 height 9
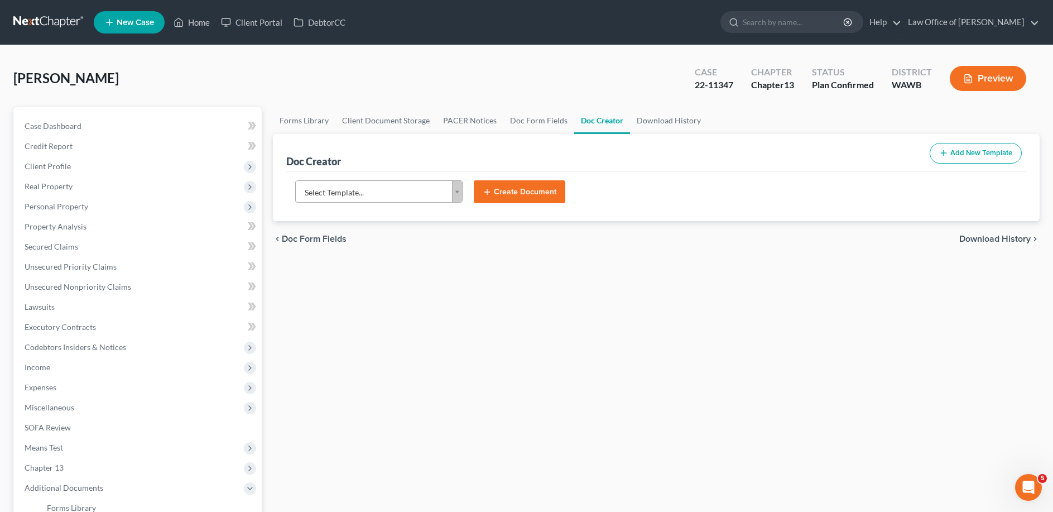
click at [384, 194] on body "Home New Case Client Portal DebtorCC Law Office of [PERSON_NAME] [EMAIL_ADDRESS…" at bounding box center [526, 362] width 1053 height 725
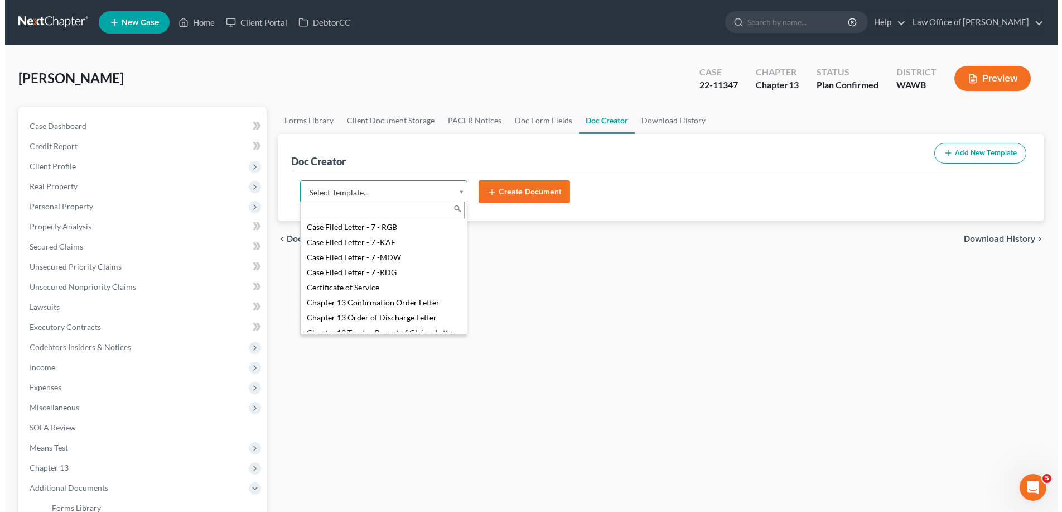
scroll to position [228, 0]
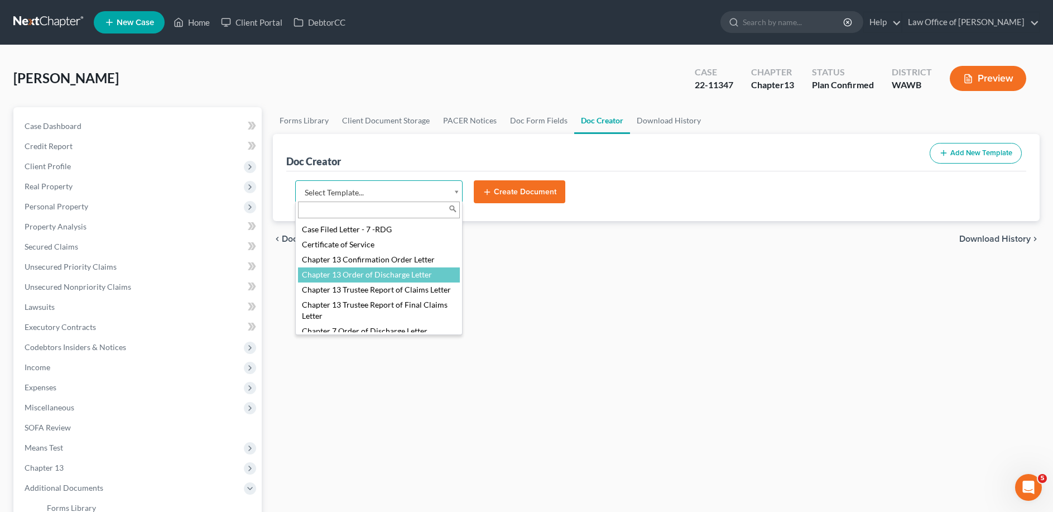
select select "106016"
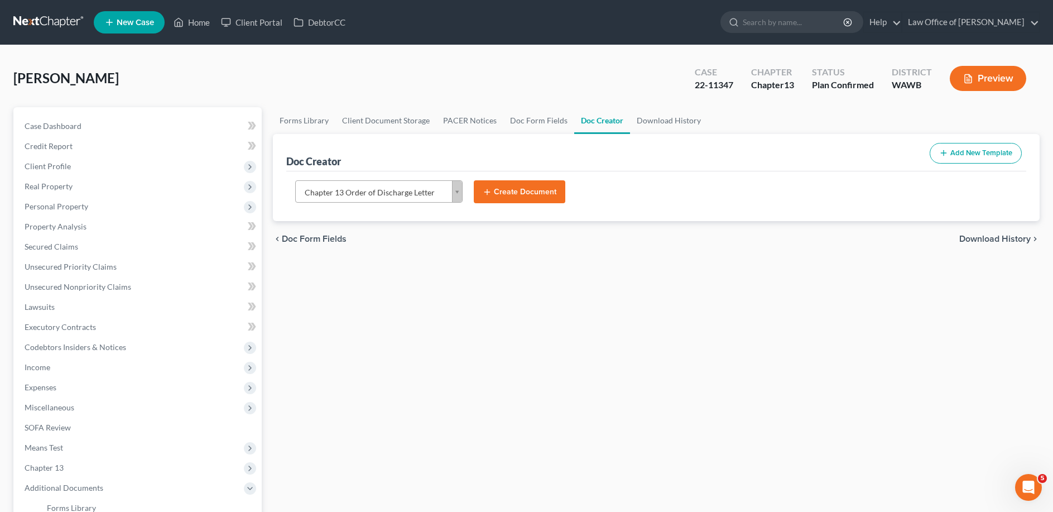
click at [517, 189] on button "Create Document" at bounding box center [519, 191] width 91 height 23
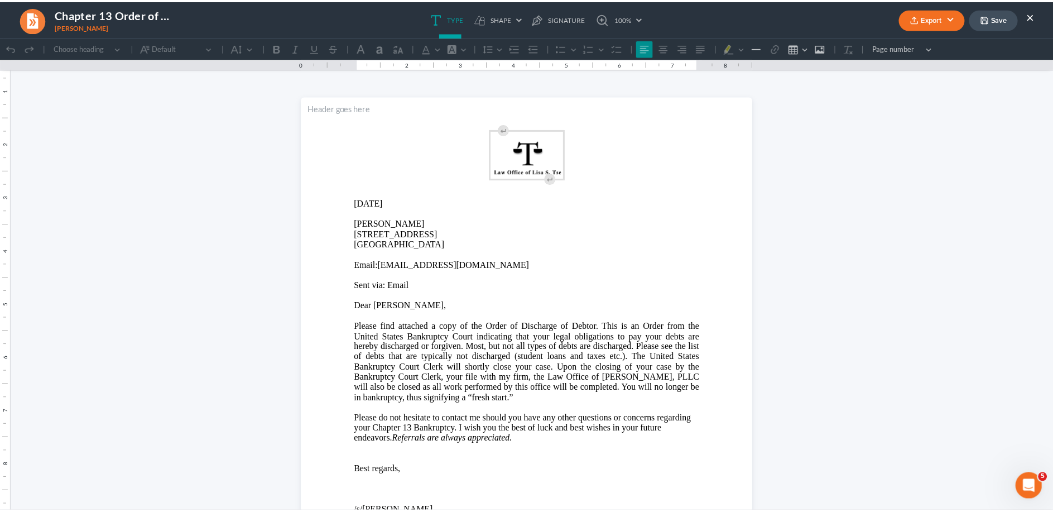
scroll to position [0, 0]
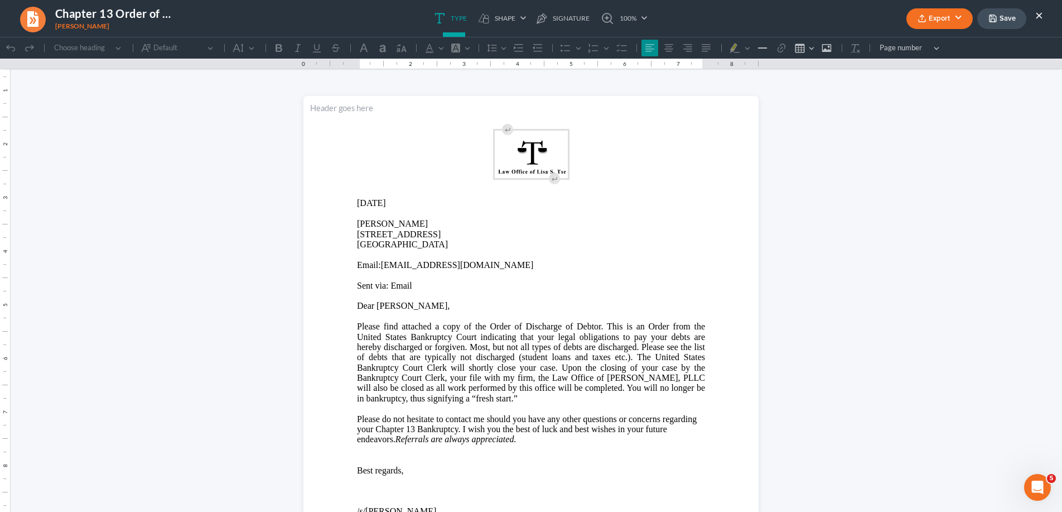
click at [941, 15] on button "Export" at bounding box center [940, 18] width 66 height 21
click at [919, 68] on link "Word" at bounding box center [938, 63] width 86 height 19
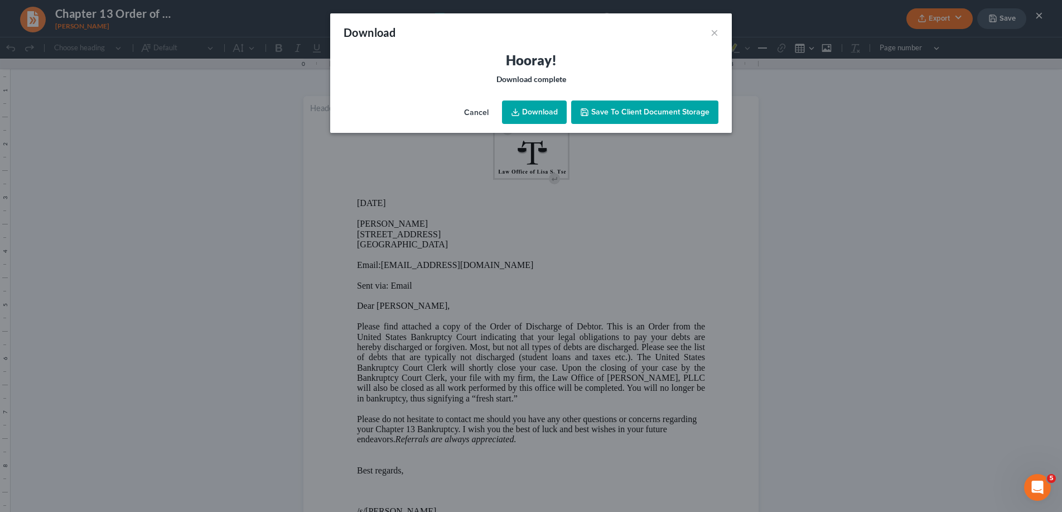
click at [534, 114] on link "Download" at bounding box center [534, 111] width 65 height 23
click at [713, 35] on button "×" at bounding box center [715, 32] width 8 height 13
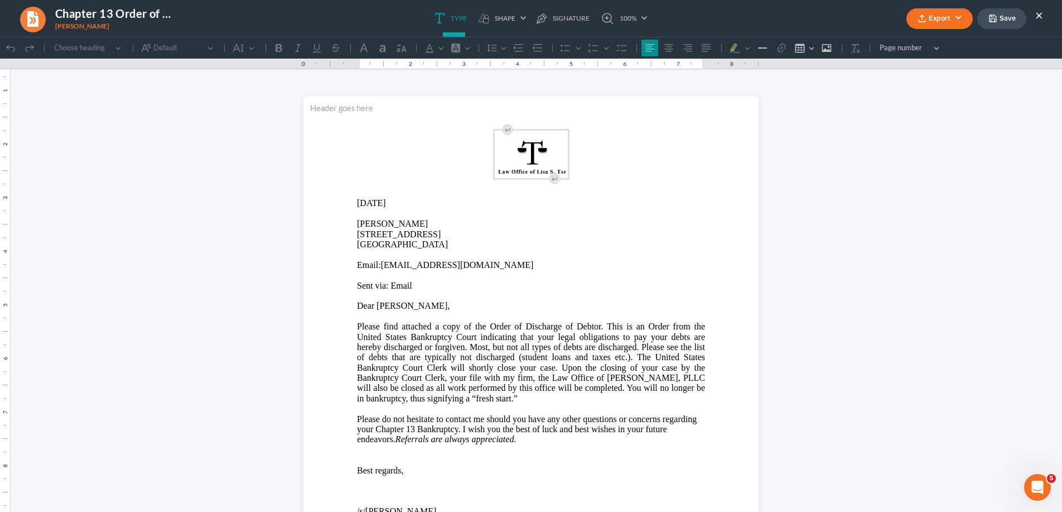
click at [1039, 15] on button "×" at bounding box center [1039, 14] width 8 height 13
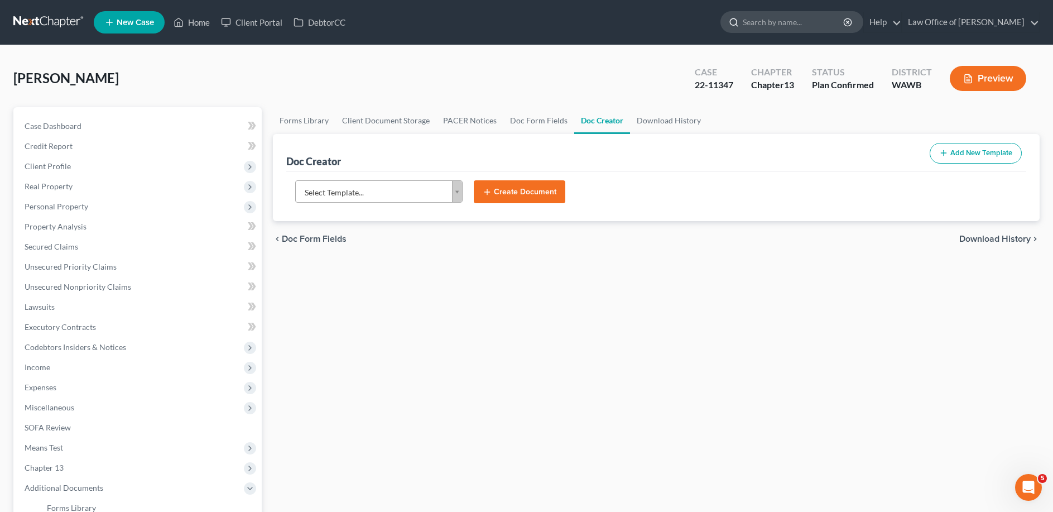
click at [799, 21] on input "search" at bounding box center [794, 22] width 102 height 21
type input "[PERSON_NAME]"
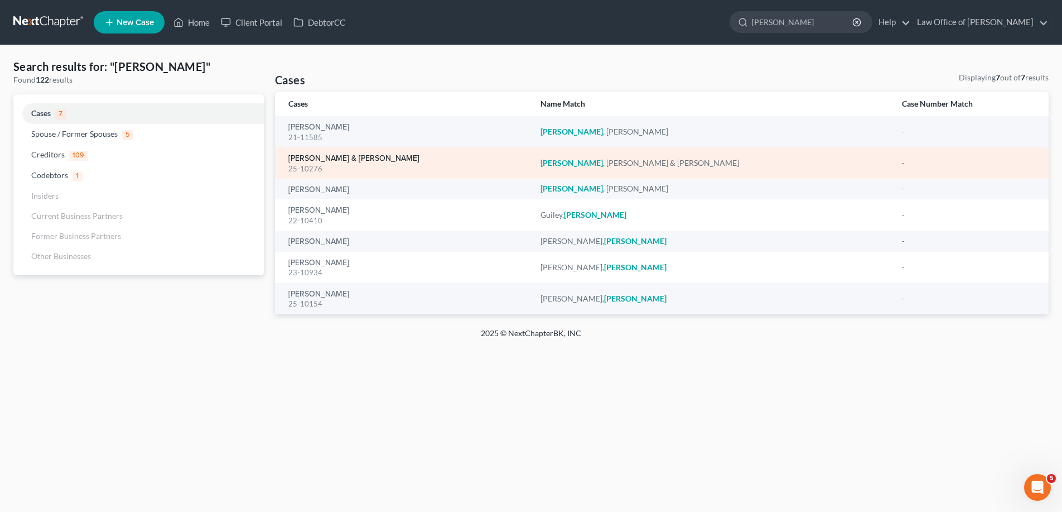
click at [344, 157] on link "[PERSON_NAME] & [PERSON_NAME]" at bounding box center [353, 159] width 131 height 8
select select "6"
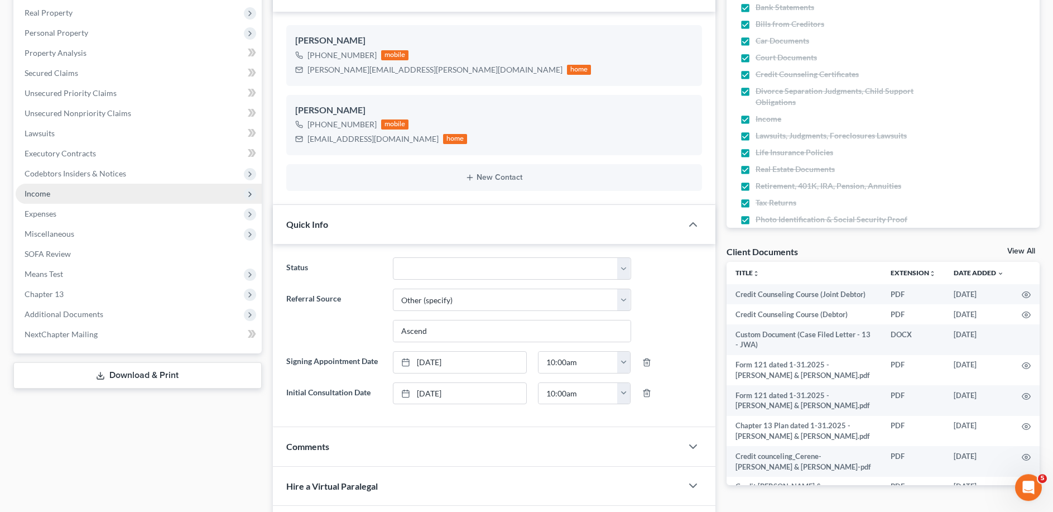
scroll to position [228, 0]
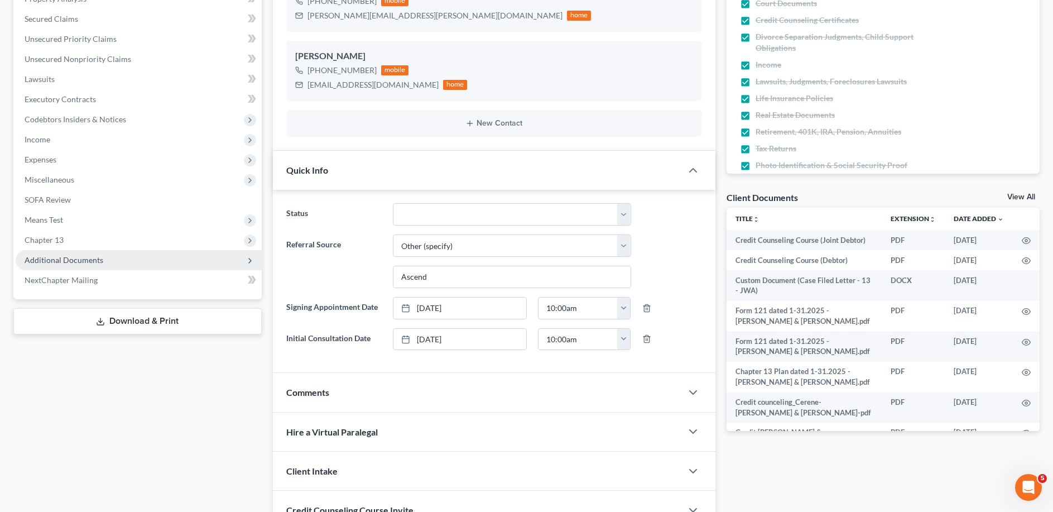
click at [90, 258] on span "Additional Documents" at bounding box center [64, 259] width 79 height 9
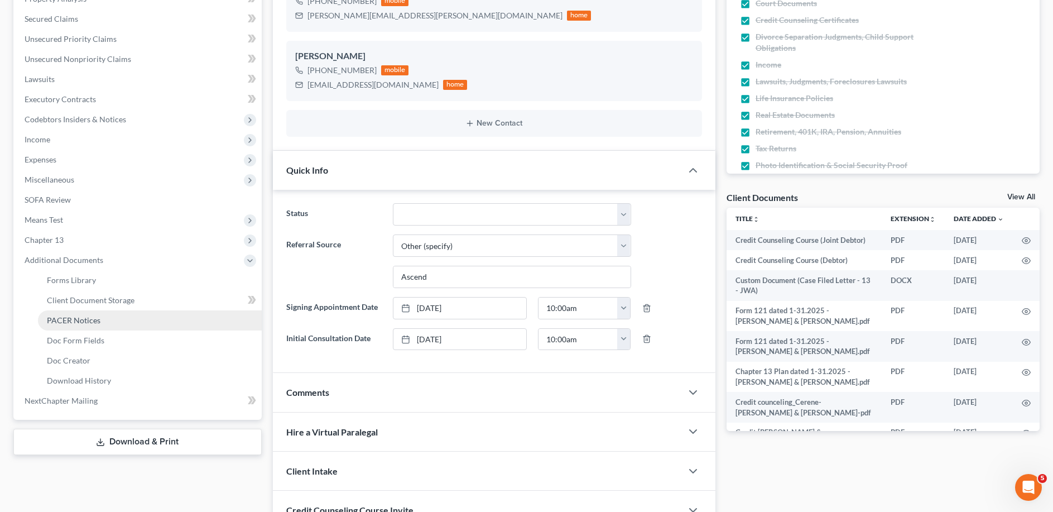
click at [85, 316] on span "PACER Notices" at bounding box center [74, 319] width 54 height 9
